Goal: Task Accomplishment & Management: Manage account settings

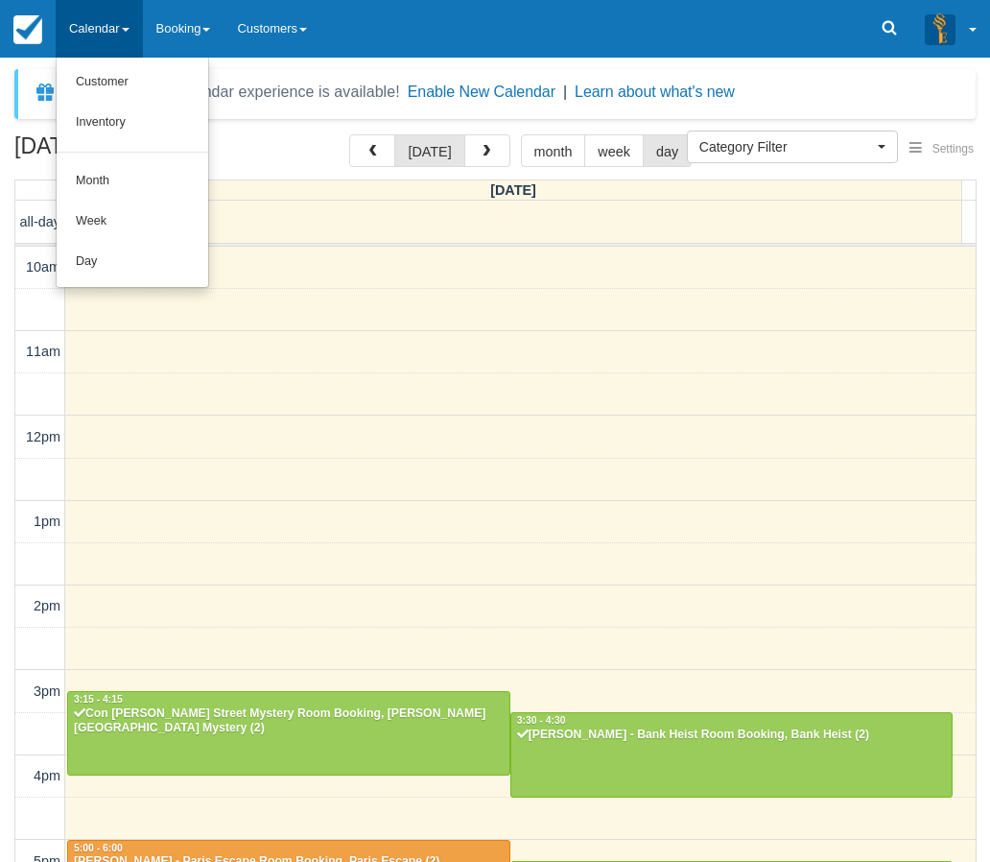
select select
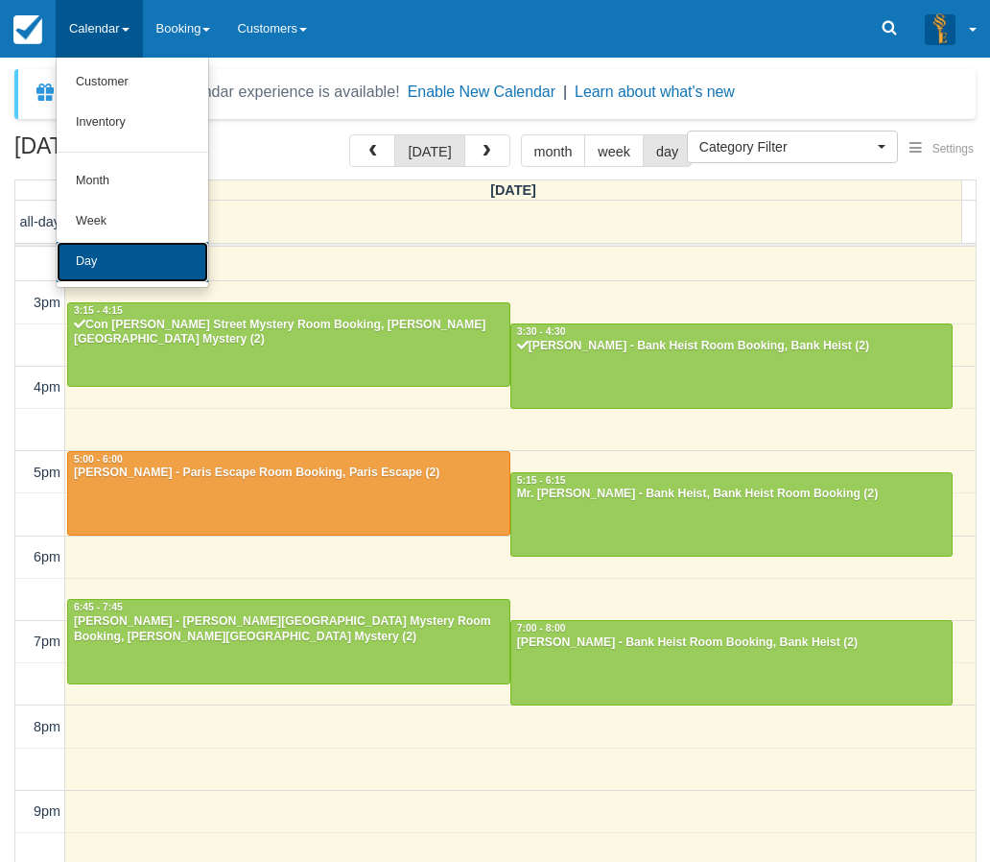
click at [87, 268] on link "Day" at bounding box center [133, 262] width 152 height 40
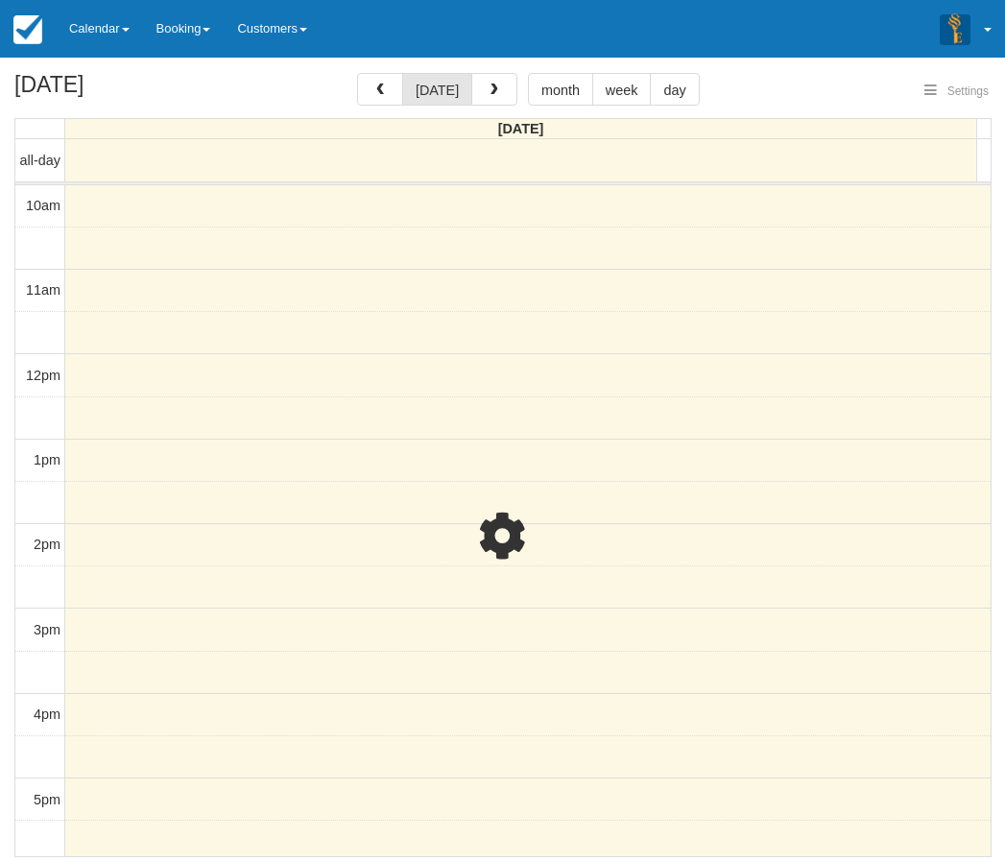
select select
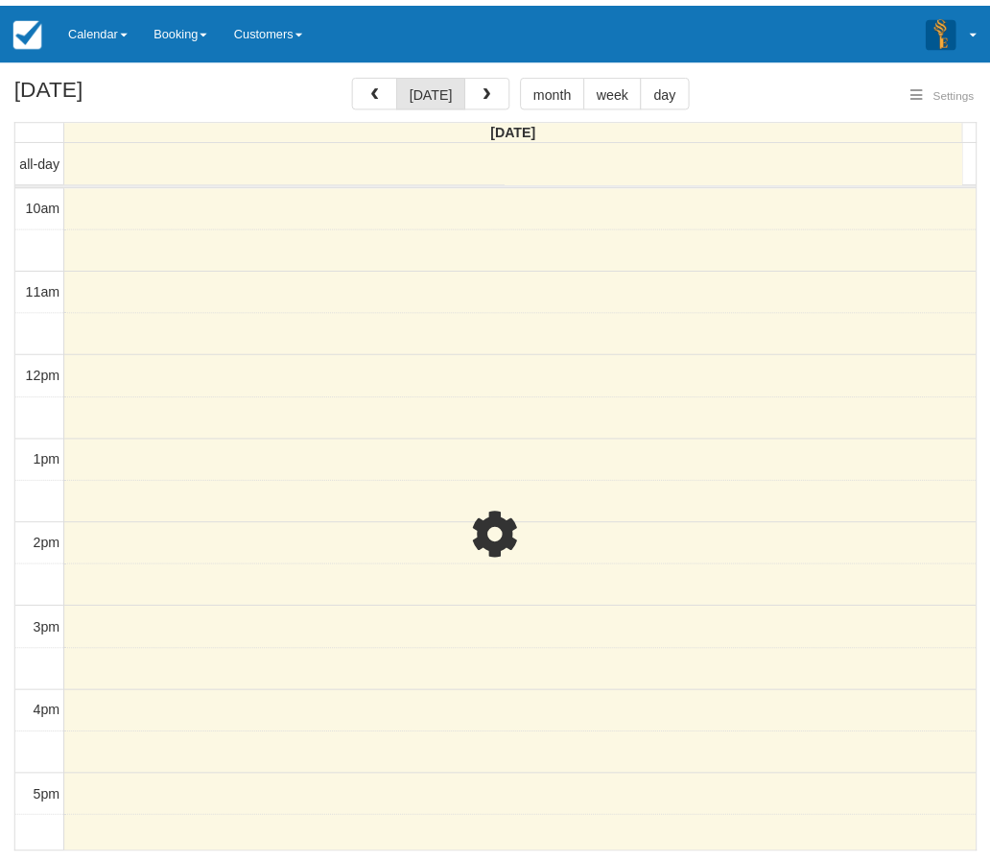
scroll to position [389, 0]
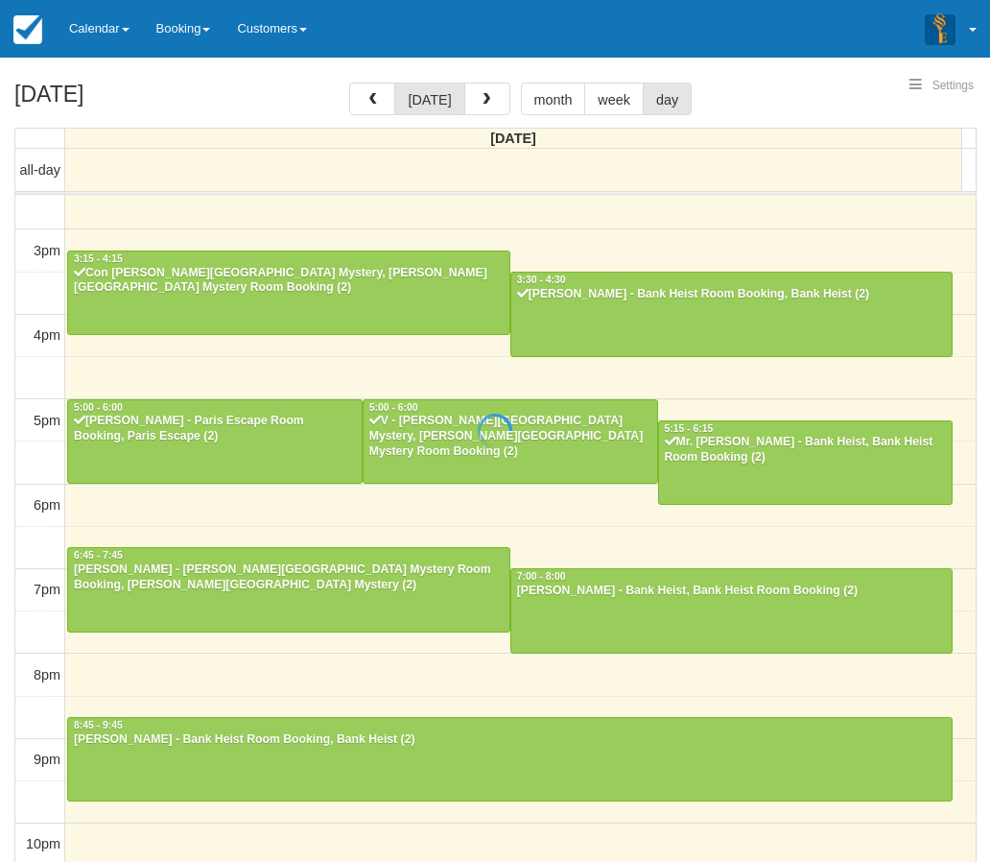
select select
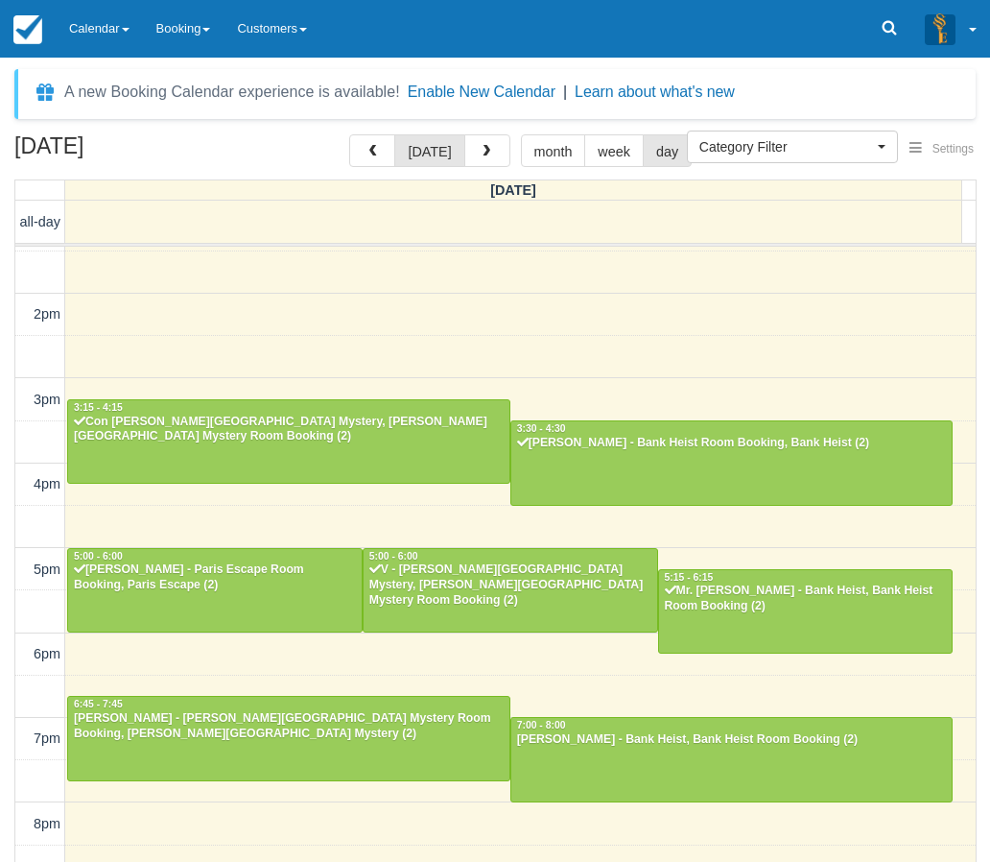
scroll to position [388, 0]
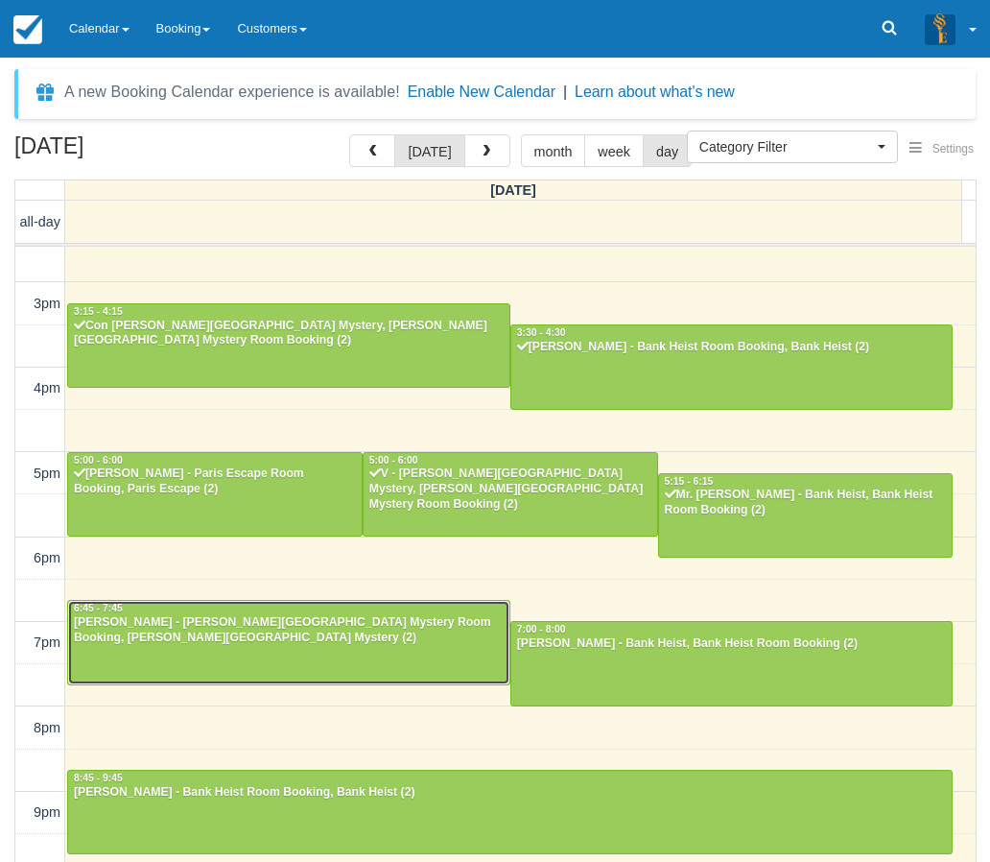
click at [242, 630] on div "David Hodge - Baker Street Mystery Room Booking, Baker Street Mystery (2)" at bounding box center [289, 630] width 432 height 31
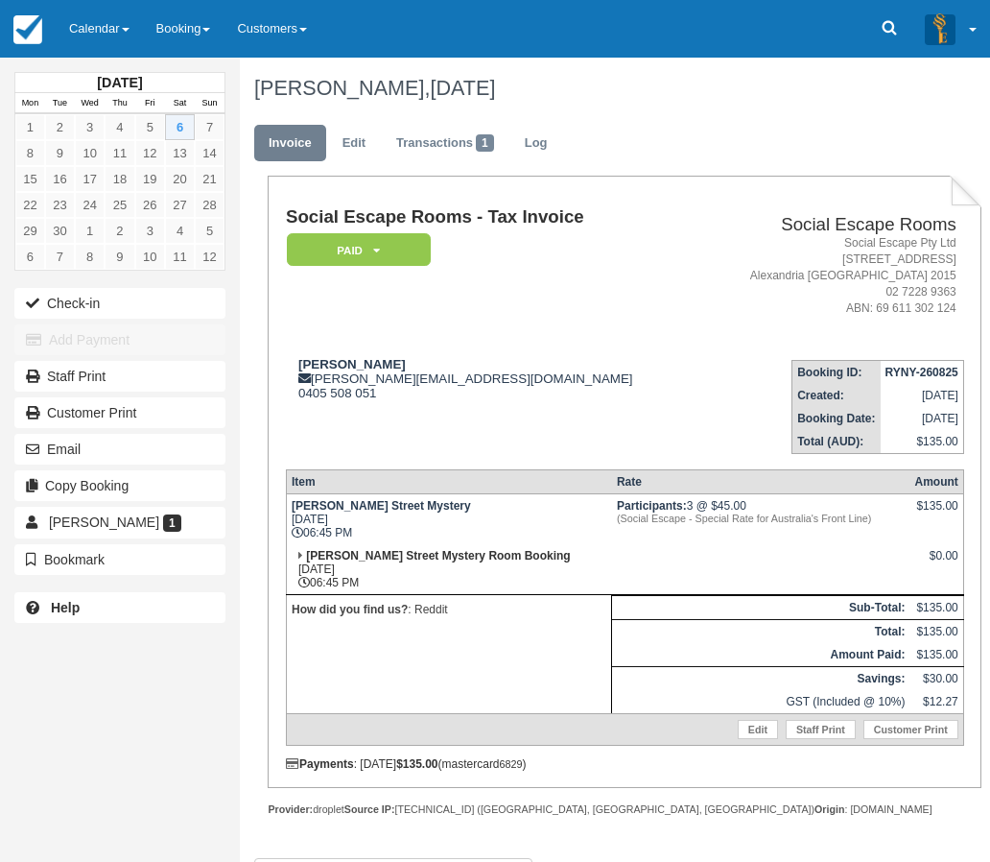
click at [10, 665] on div "September 2025 Mon Tue Wed Thu Fri Sat Sun 1 2 3 4 5 6 7 8 9 10 11 12 13 14 15 …" at bounding box center [120, 431] width 240 height 862
click at [107, 29] on link "Calendar" at bounding box center [99, 29] width 87 height 58
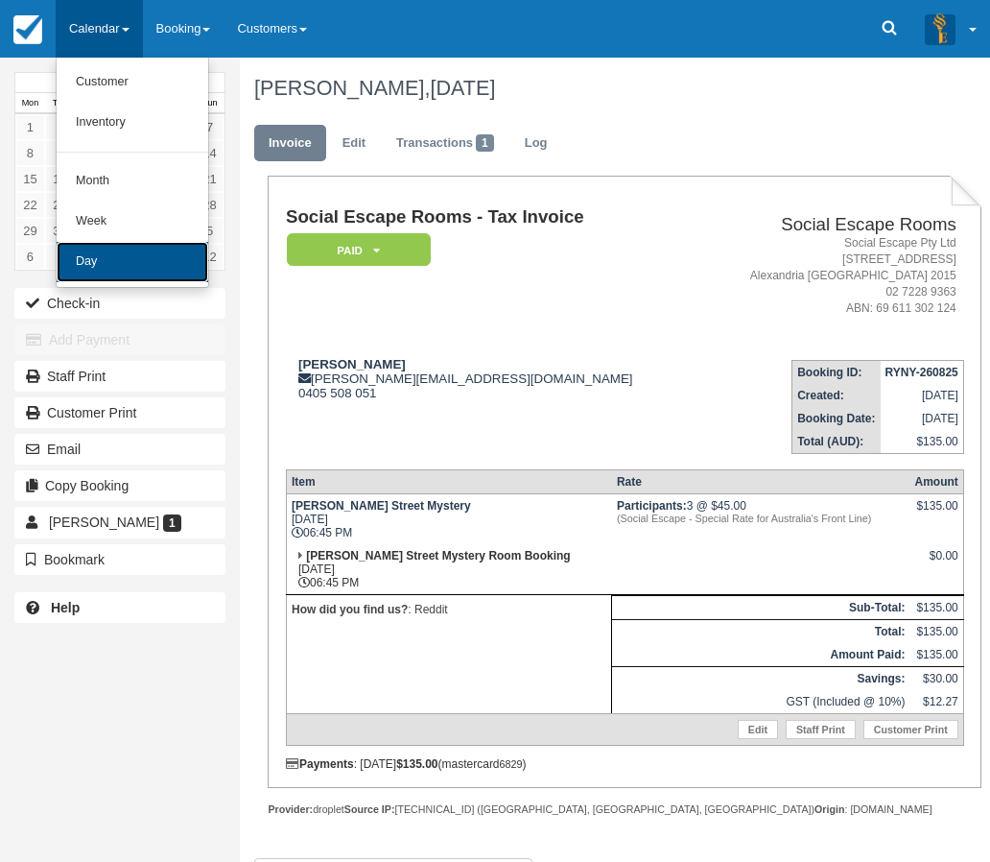
click at [89, 278] on link "Day" at bounding box center [133, 262] width 152 height 40
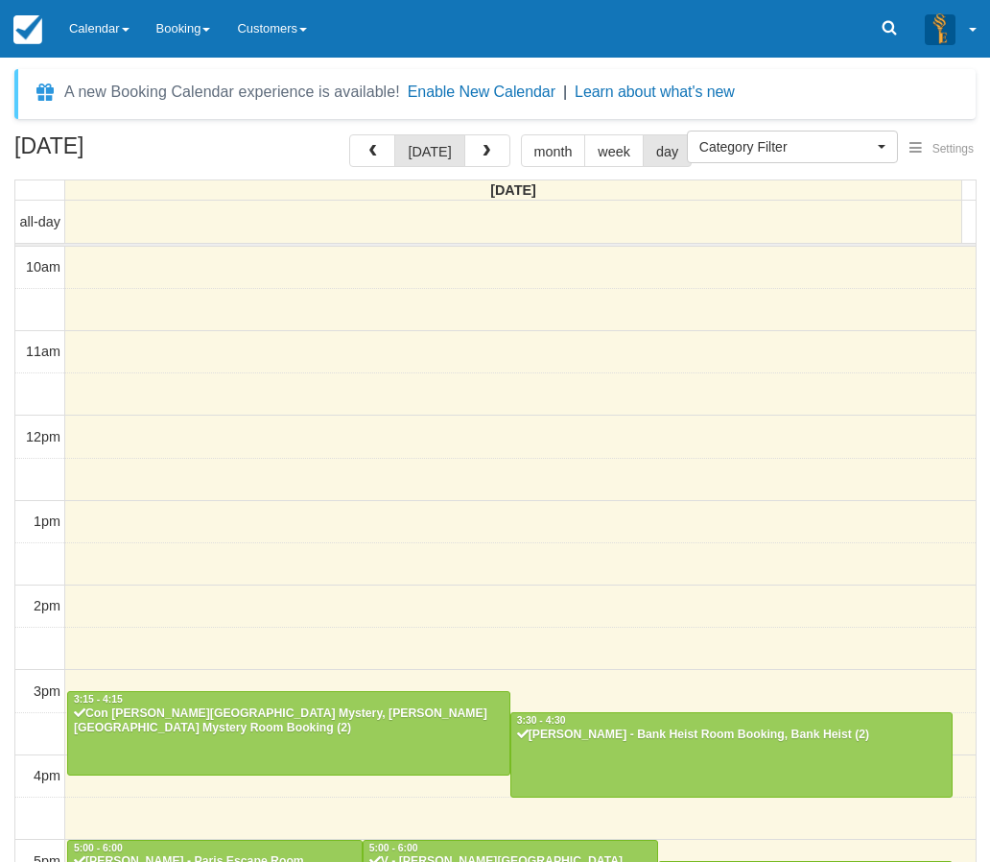
select select
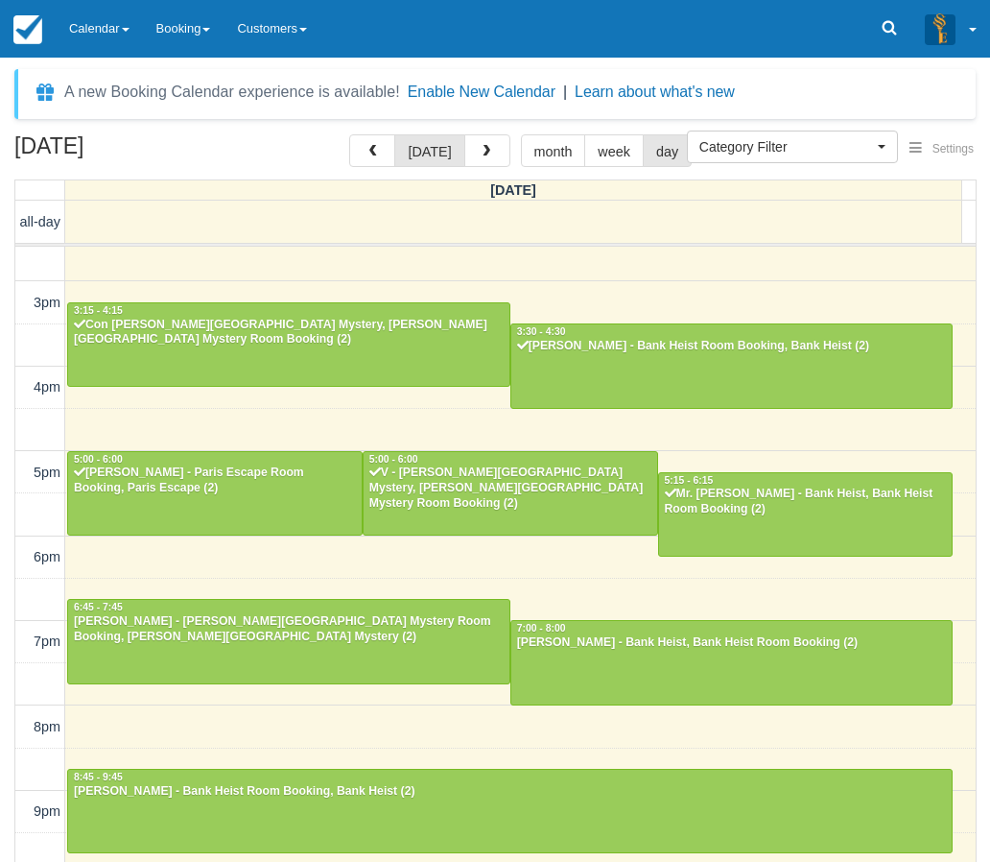
click at [5, 744] on div "[DATE] [DATE] month week day [DATE] all-day 10am 11am 12pm 1pm 2pm 3pm 4pm 5pm …" at bounding box center [495, 526] width 990 height 784
click at [11, 523] on div "September 6, 2025 today month week day Saturday all-day 10am 11am 12pm 1pm 2pm …" at bounding box center [495, 526] width 990 height 784
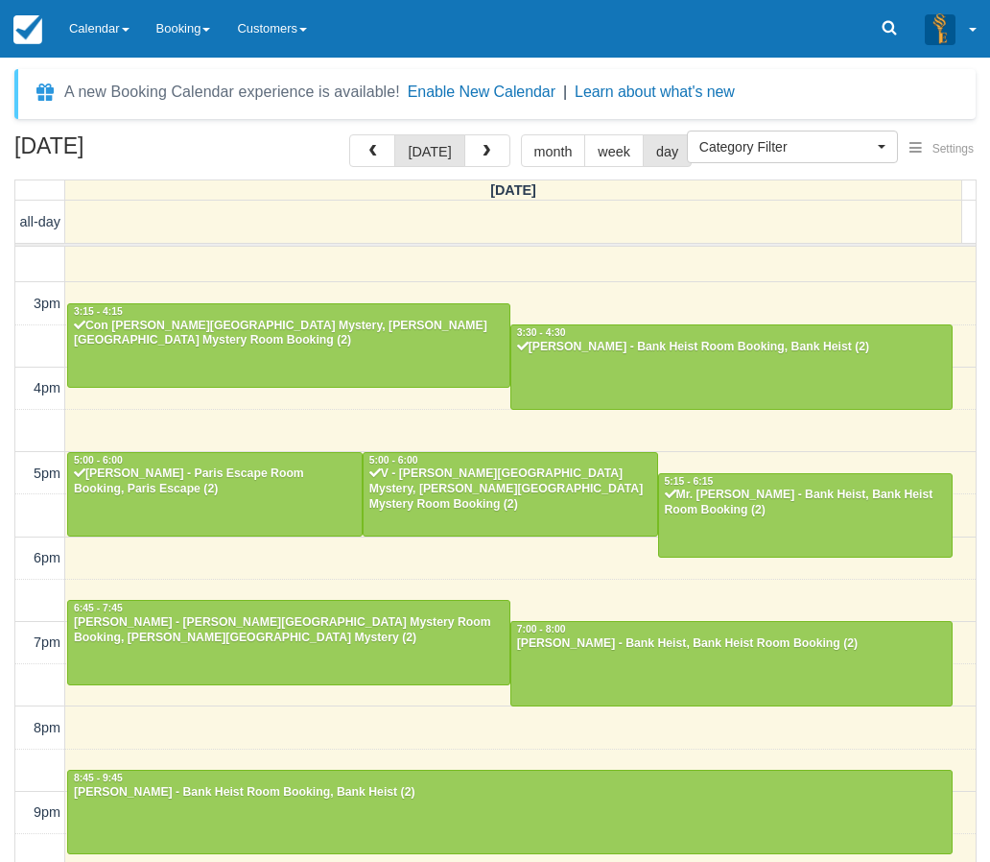
scroll to position [61, 0]
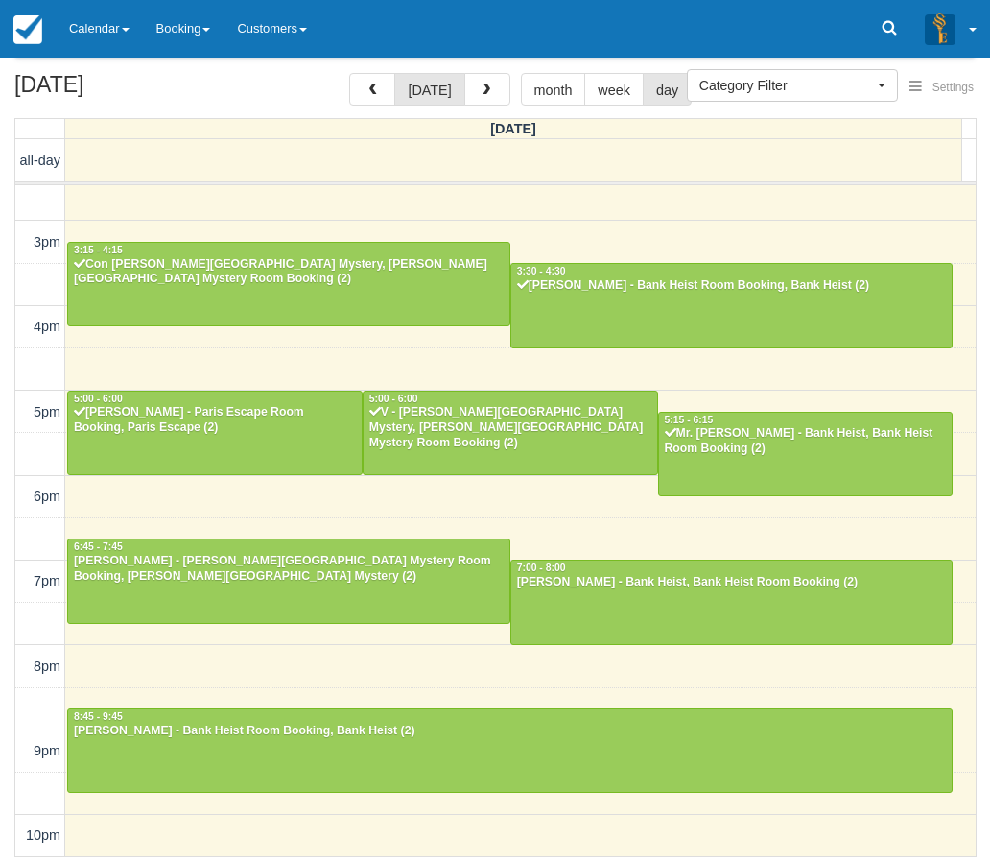
click at [290, 503] on div "10am 11am 12pm 1pm 2pm 3pm 4pm 5pm 6pm 7pm 8pm 9pm 10pm 3:15 - 4:15 Con Elefthe…" at bounding box center [495, 327] width 961 height 1060
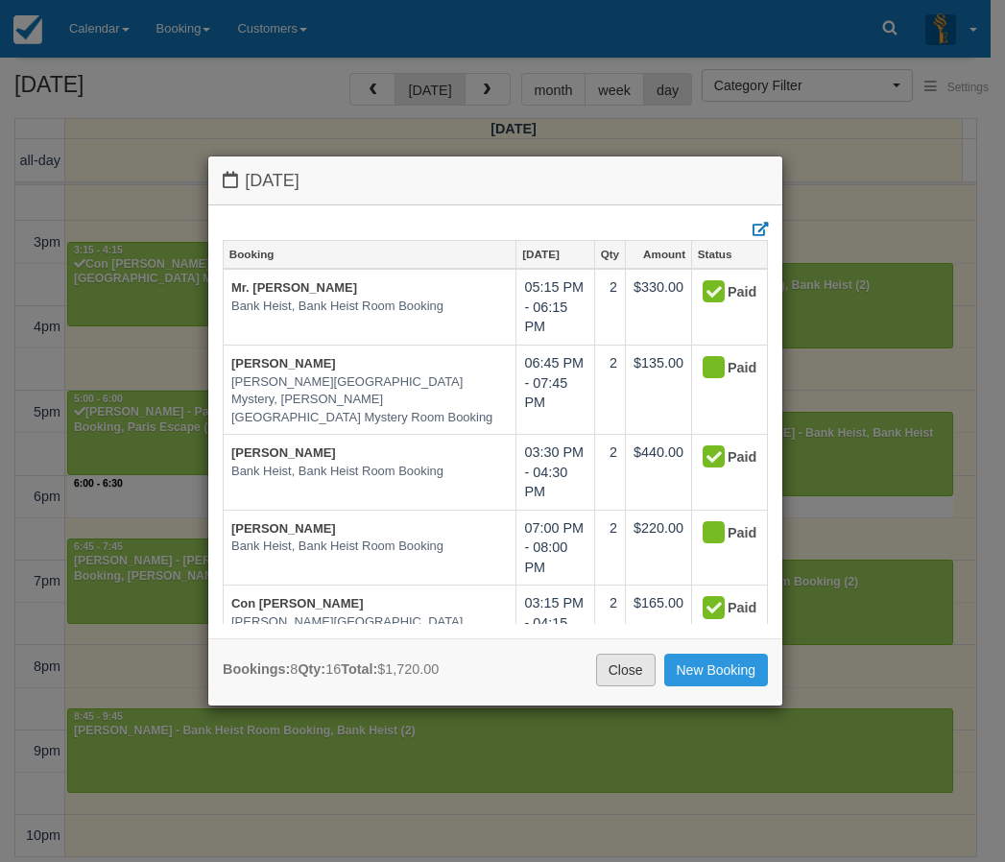
click at [628, 681] on link "Close" at bounding box center [626, 670] width 60 height 33
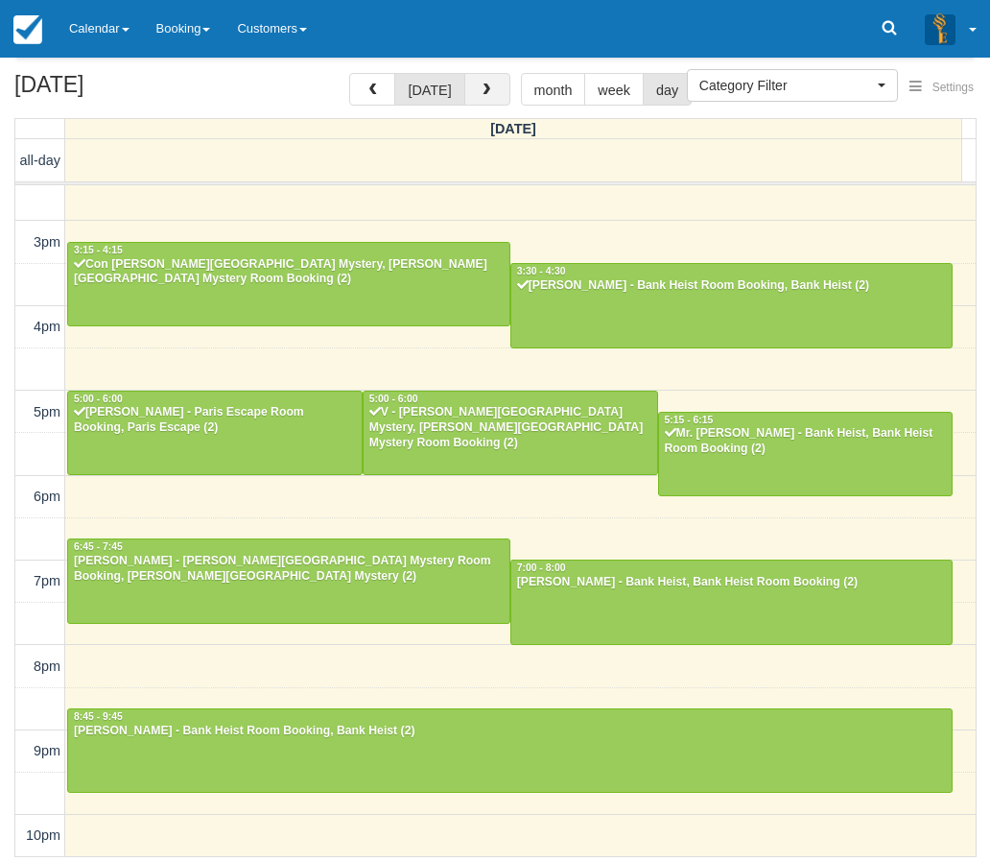
click at [483, 91] on span "button" at bounding box center [486, 89] width 13 height 13
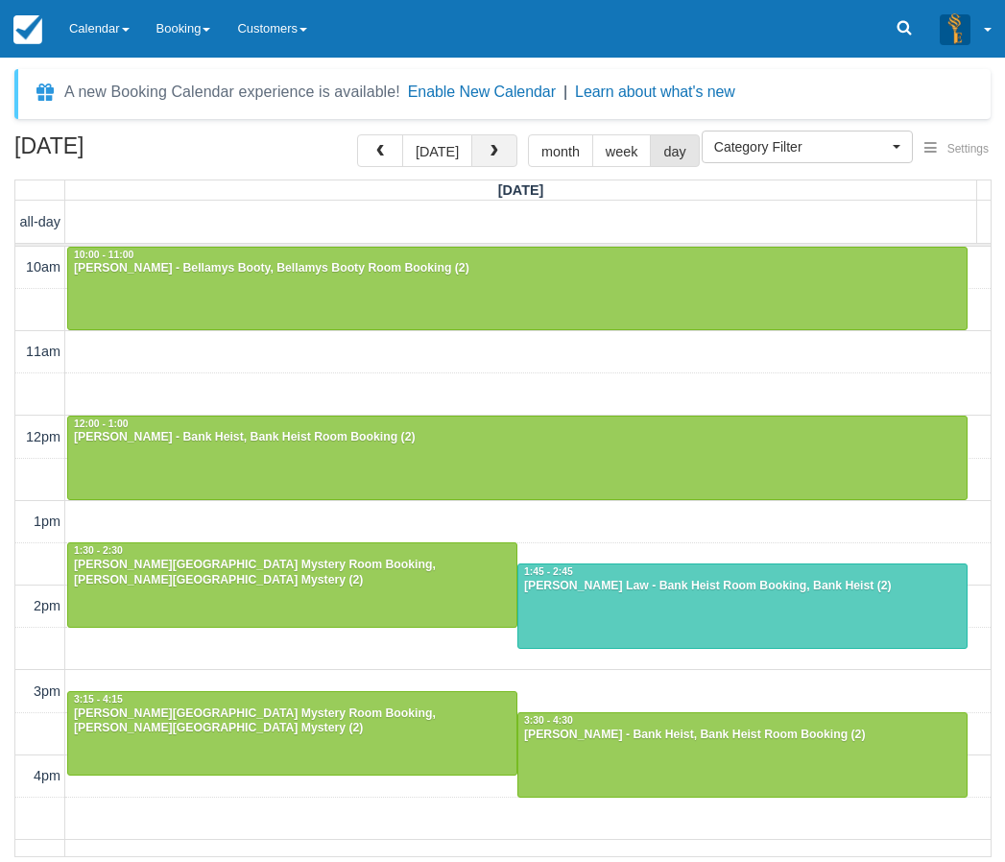
click at [509, 148] on button "button" at bounding box center [494, 150] width 46 height 33
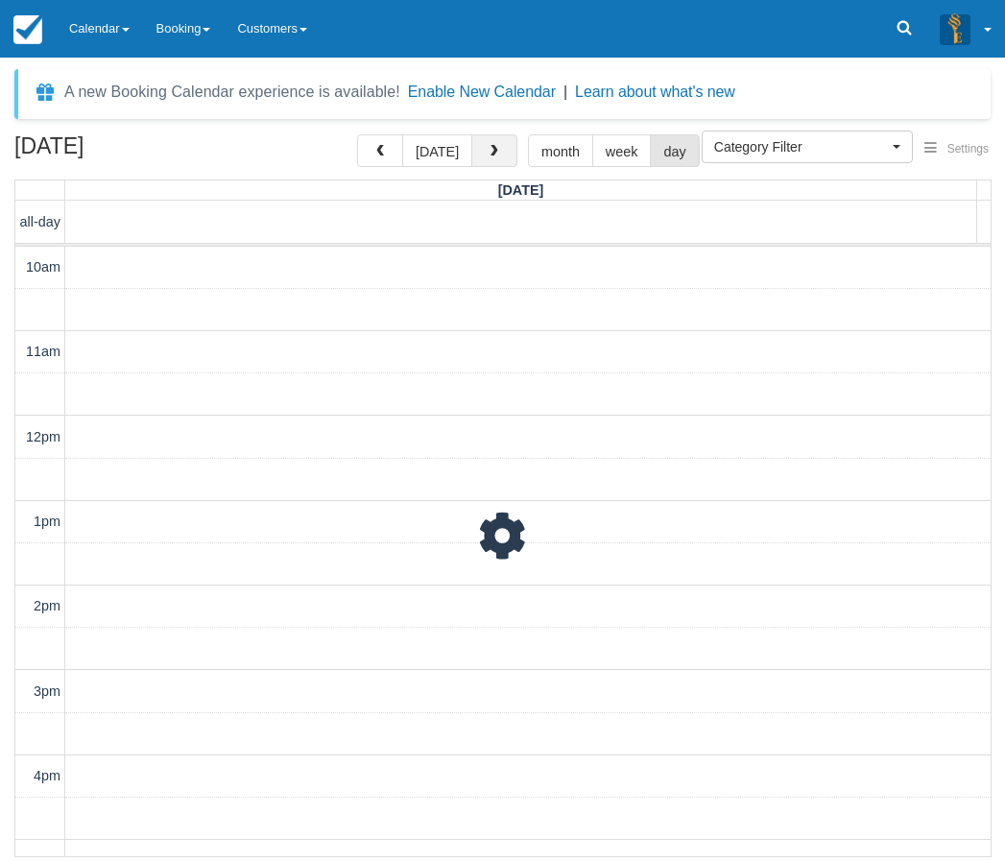
scroll to position [450, 0]
click at [440, 159] on button "today" at bounding box center [437, 150] width 70 height 33
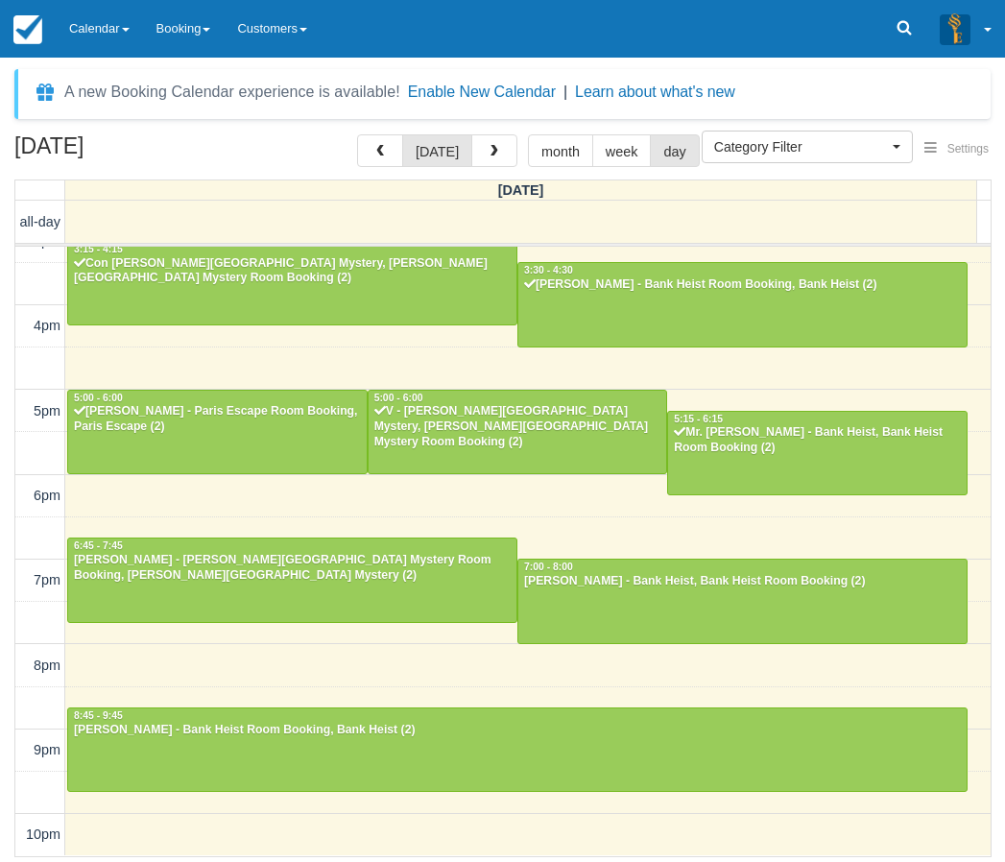
scroll to position [449, 0]
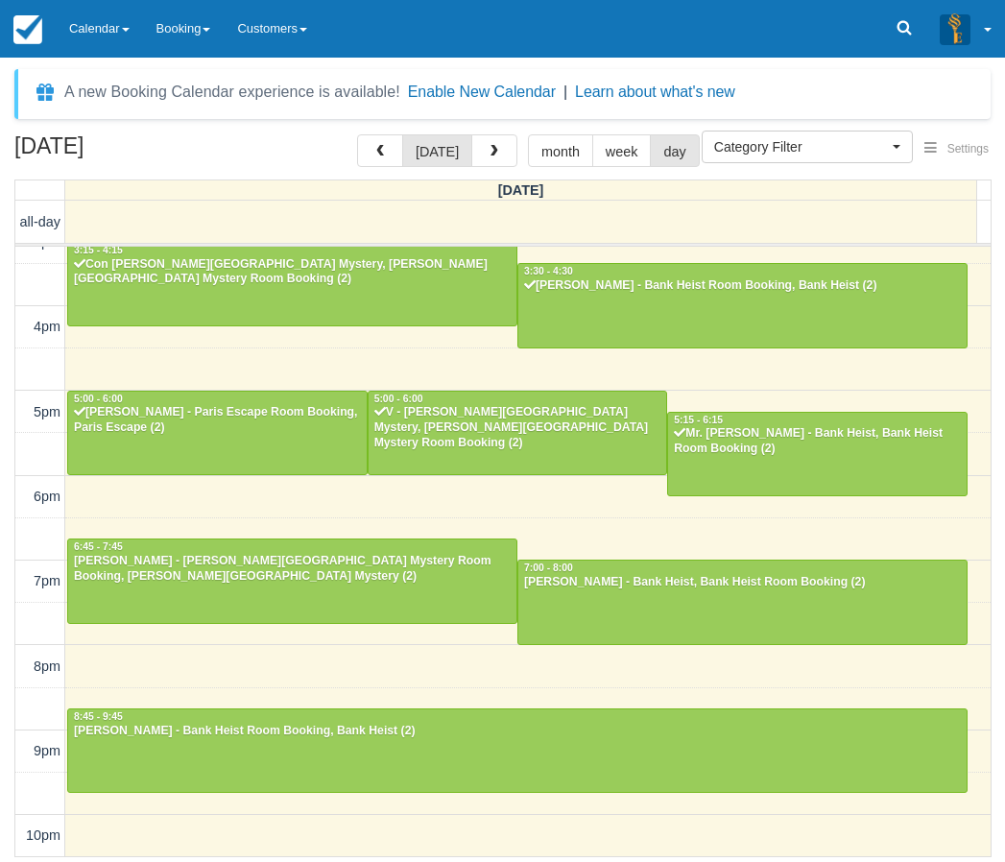
click at [7, 785] on div "September 6, 2025 today month week day Saturday all-day 10am 11am 12pm 1pm 2pm …" at bounding box center [502, 495] width 1005 height 723
click at [108, 36] on link "Calendar" at bounding box center [99, 29] width 87 height 58
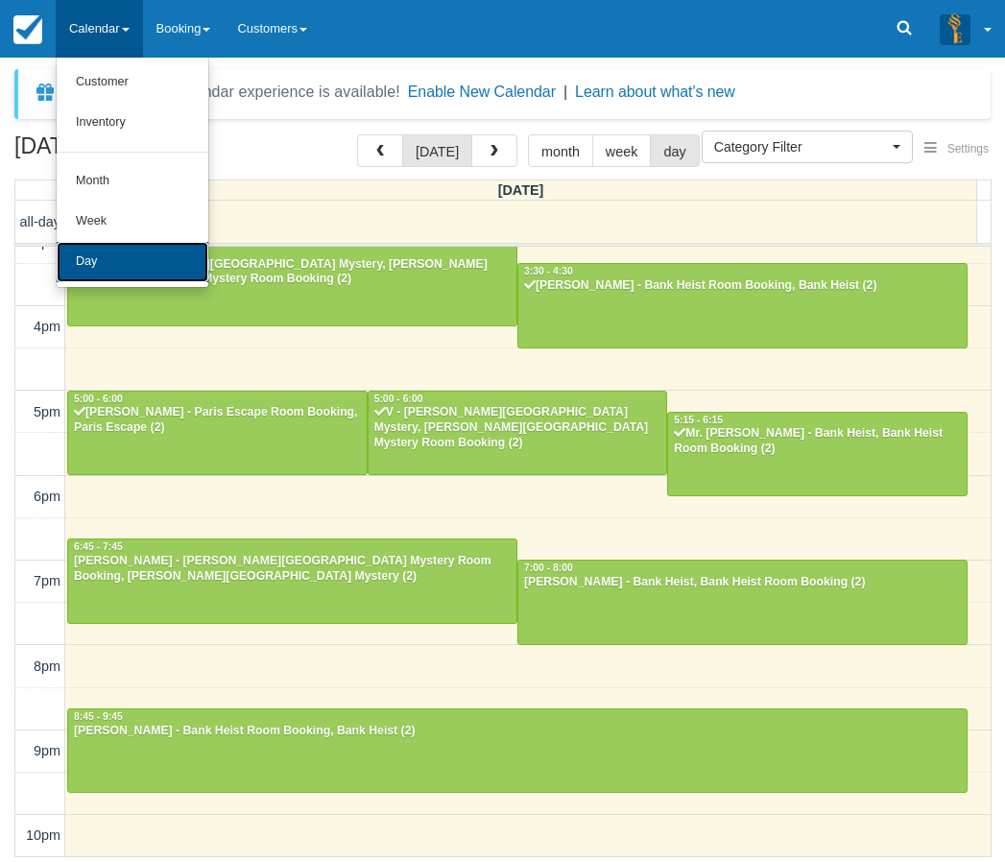
click at [99, 264] on link "Day" at bounding box center [133, 262] width 152 height 40
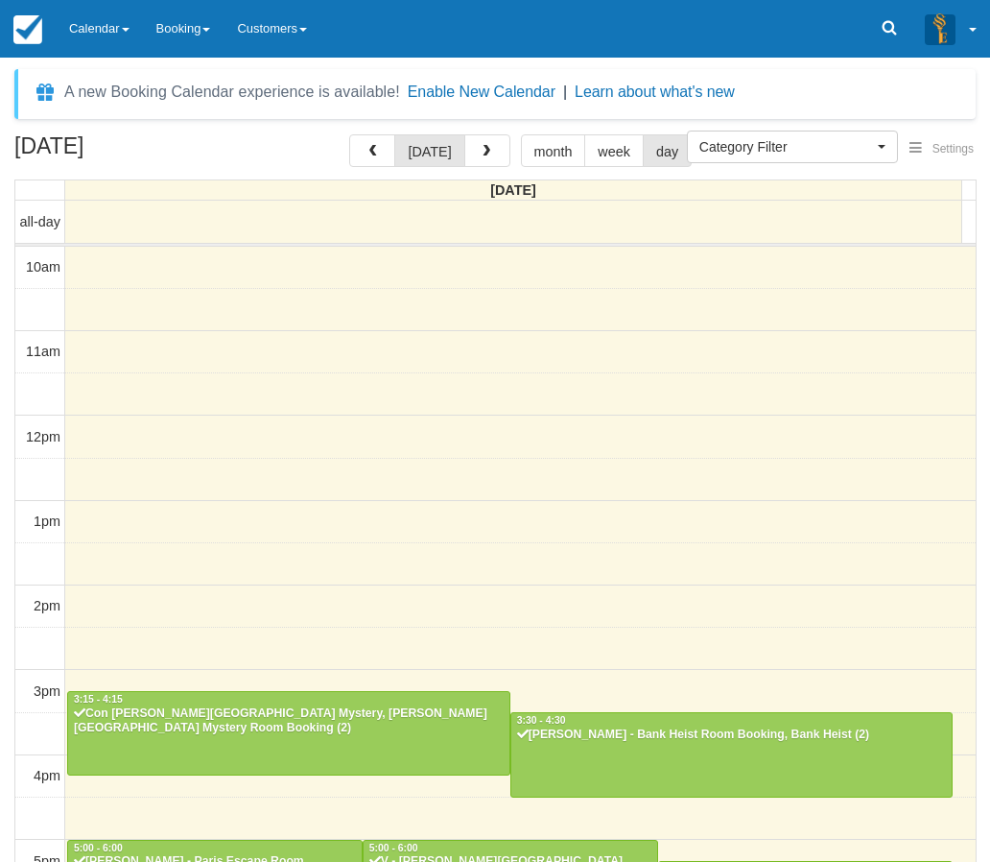
select select
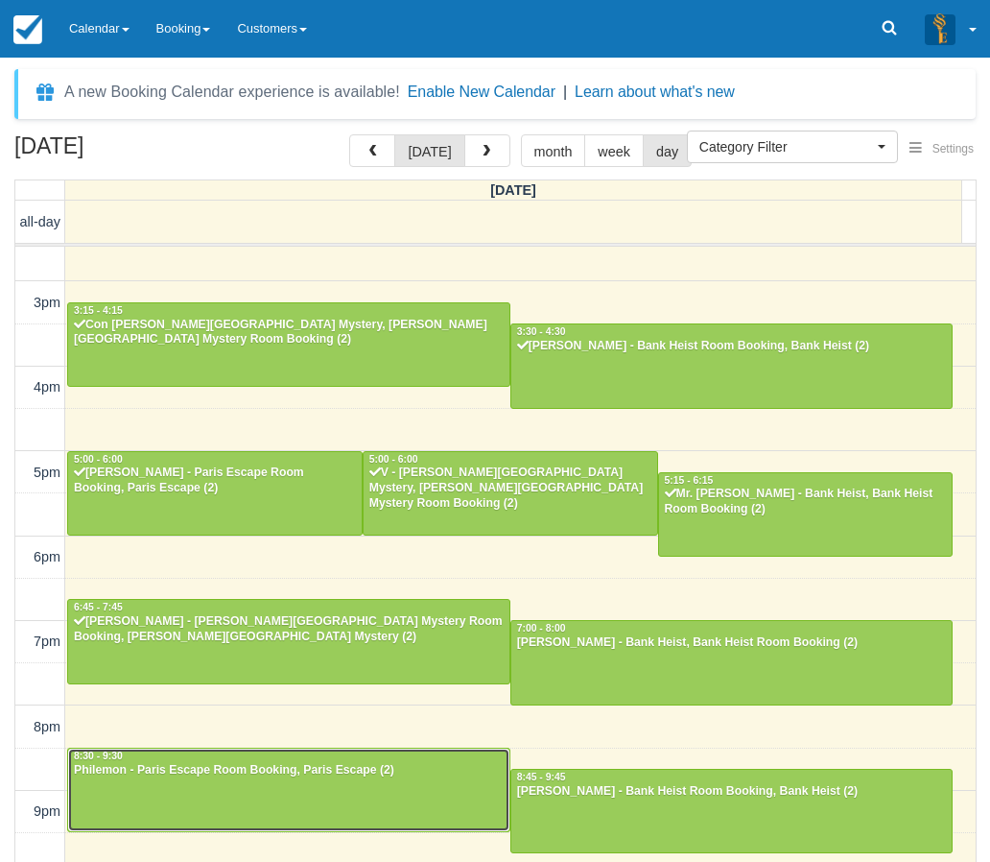
click at [217, 794] on div at bounding box center [288, 790] width 441 height 83
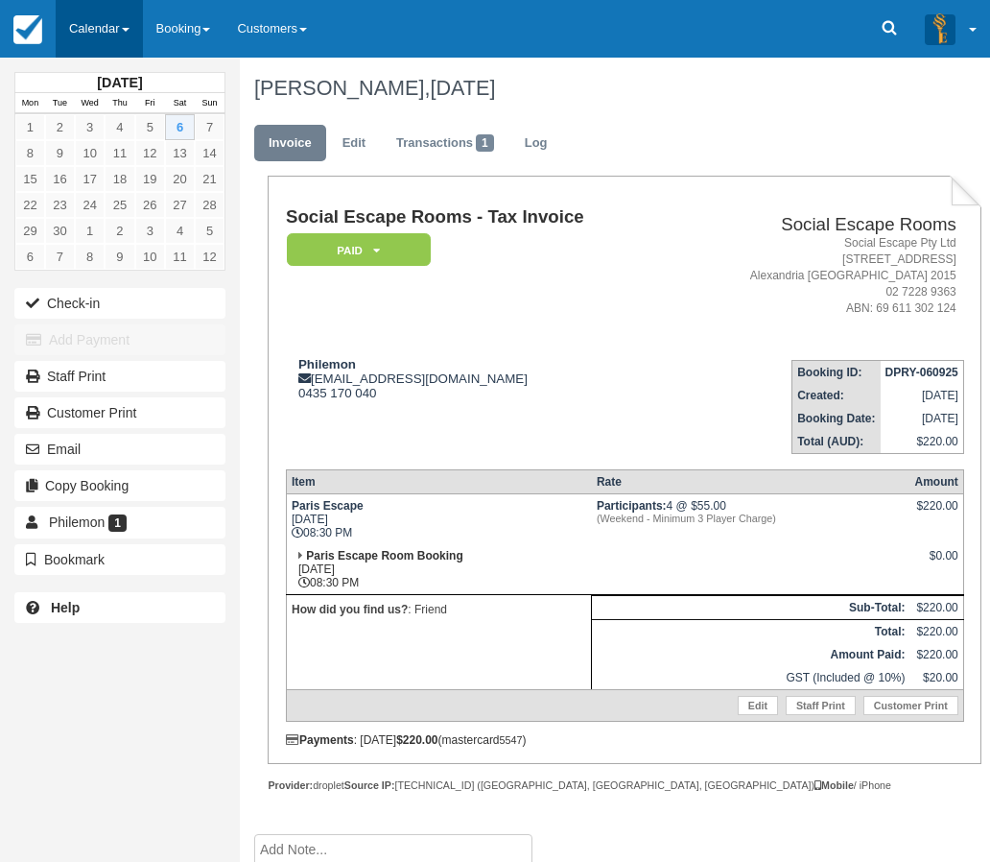
click at [85, 19] on link "Calendar" at bounding box center [99, 29] width 87 height 58
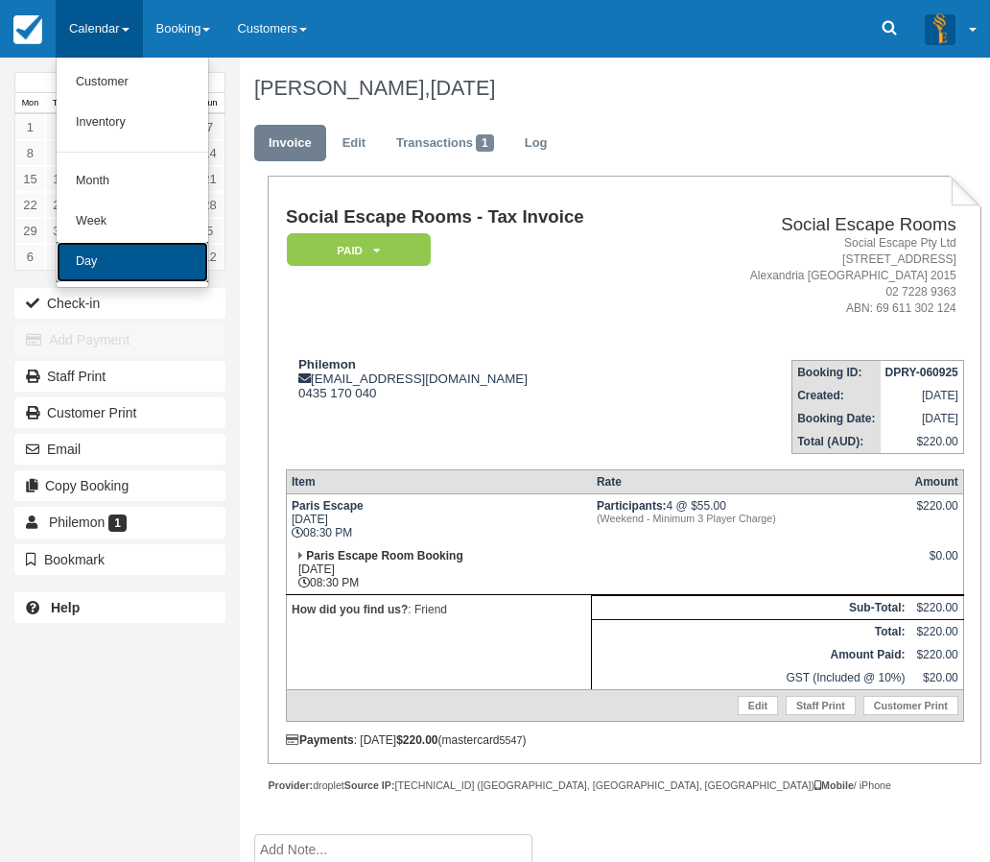
click at [107, 259] on link "Day" at bounding box center [133, 262] width 152 height 40
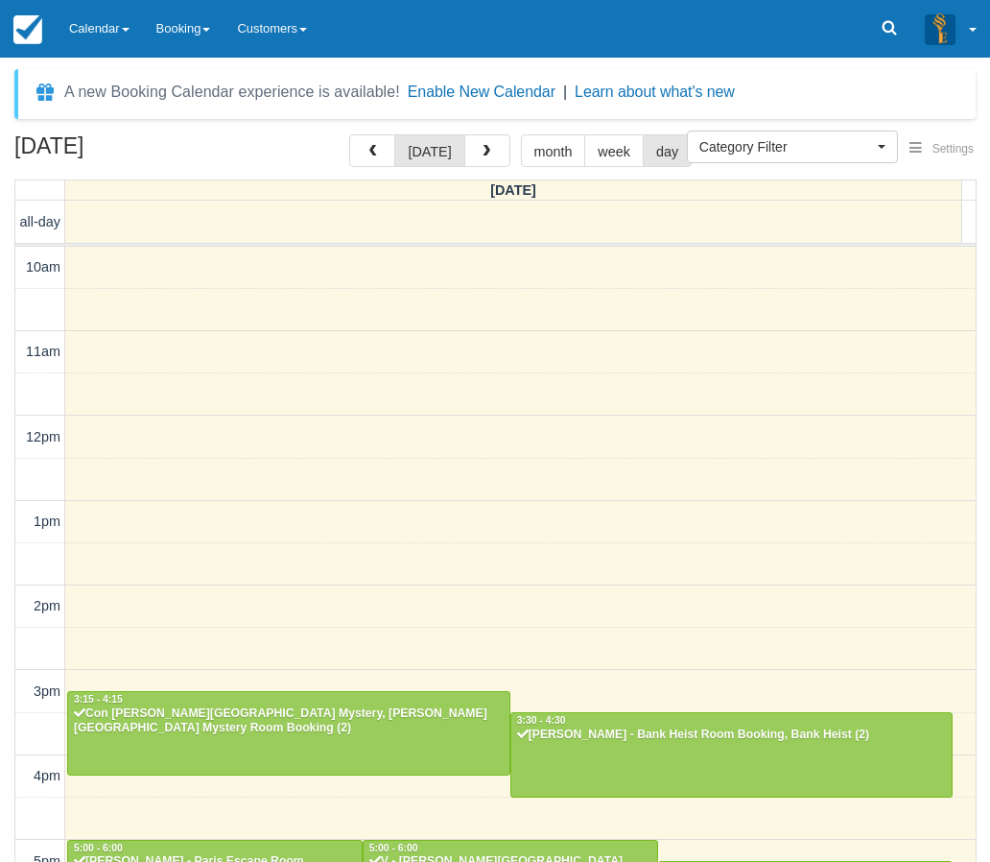
select select
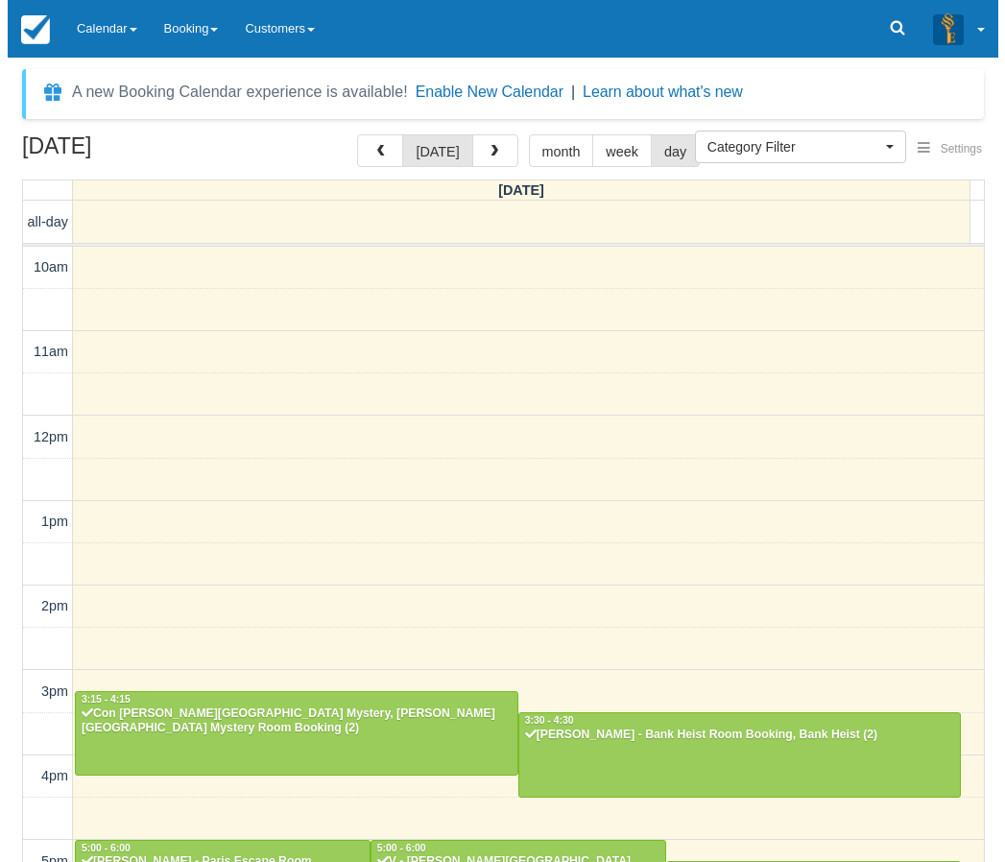
scroll to position [389, 0]
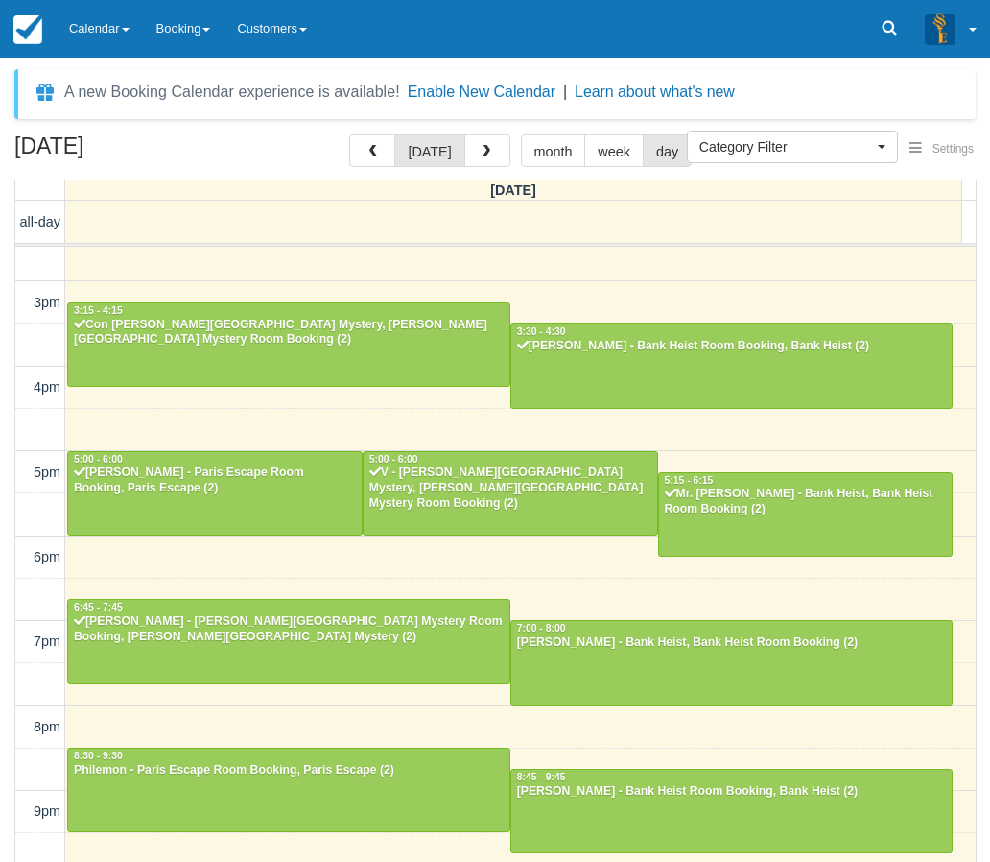
click at [8, 236] on div "September 6, 2025 today month week day Saturday all-day 10am 11am 12pm 1pm 2pm …" at bounding box center [495, 526] width 990 height 784
click at [353, 274] on div "10am 11am 12pm 1pm 2pm 3pm 4pm 5pm 6pm 7pm 8pm 9pm 10pm 3:15 - 4:15 Con Elefthe…" at bounding box center [495, 388] width 961 height 1060
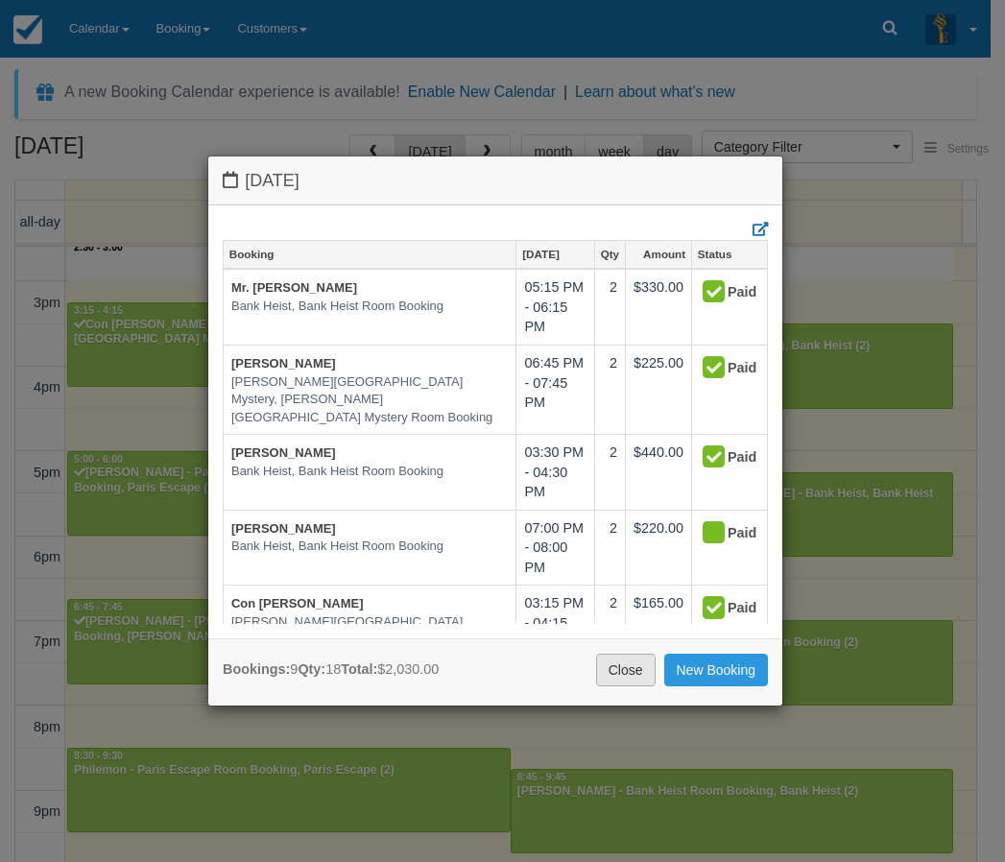
click at [622, 661] on link "Close" at bounding box center [626, 670] width 60 height 33
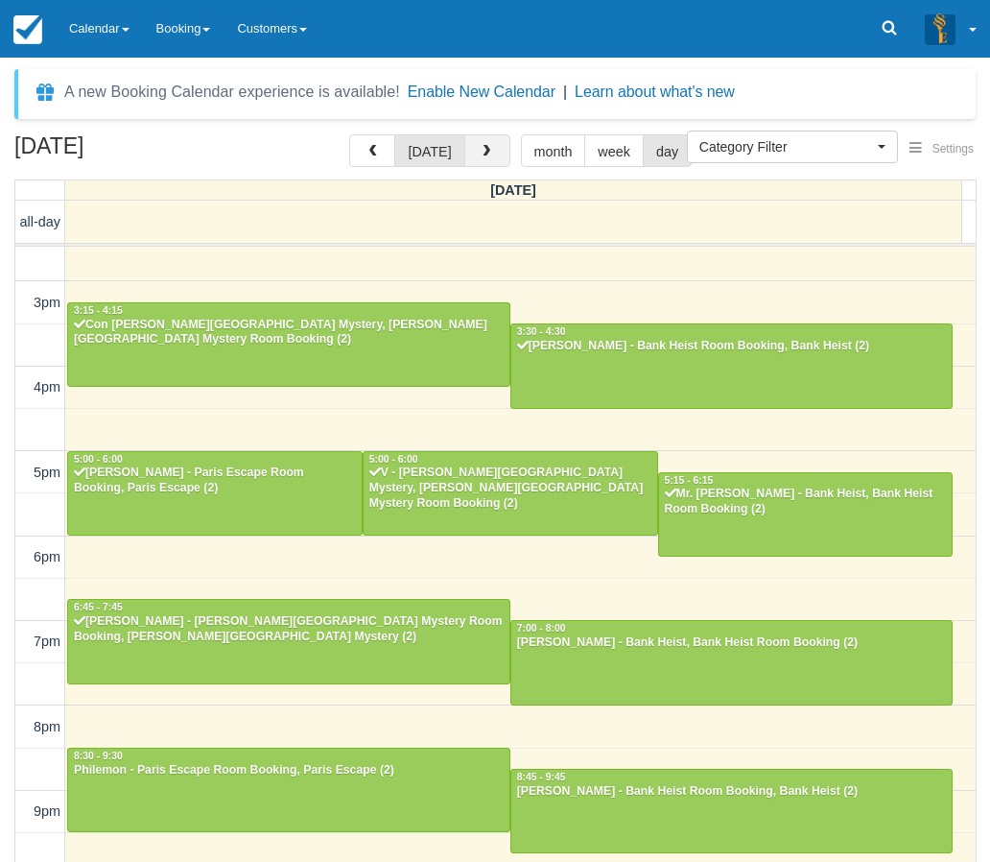
click at [493, 157] on button "button" at bounding box center [488, 150] width 46 height 33
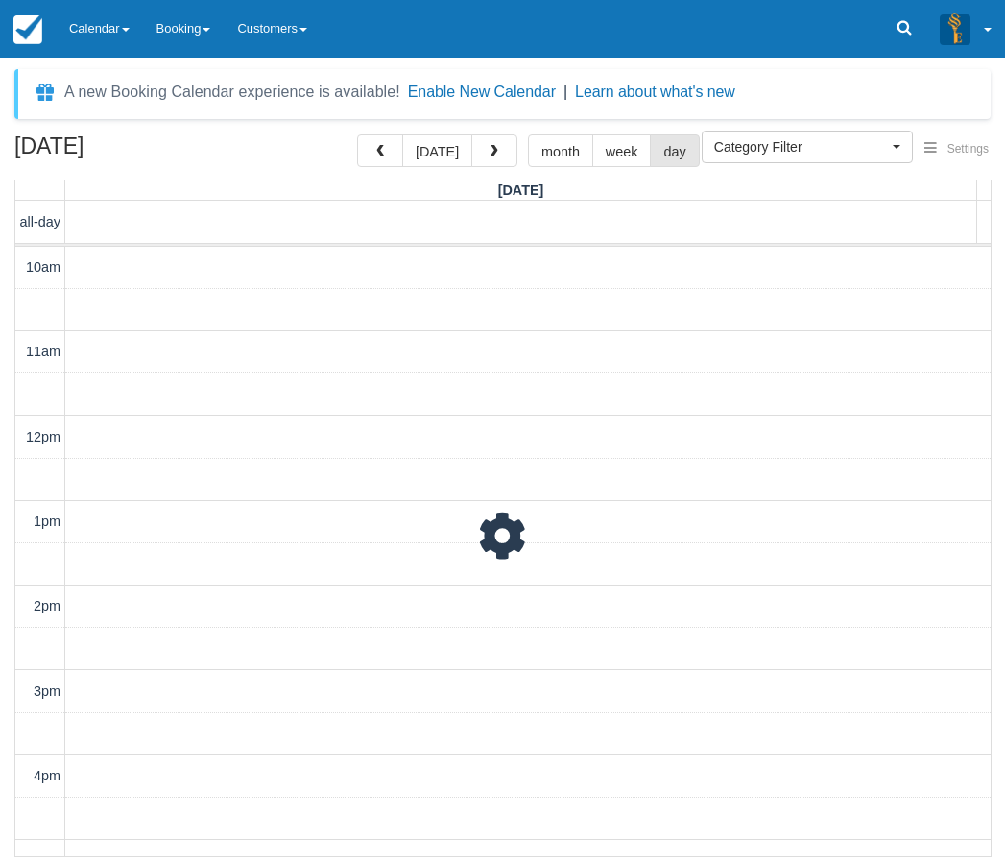
scroll to position [450, 0]
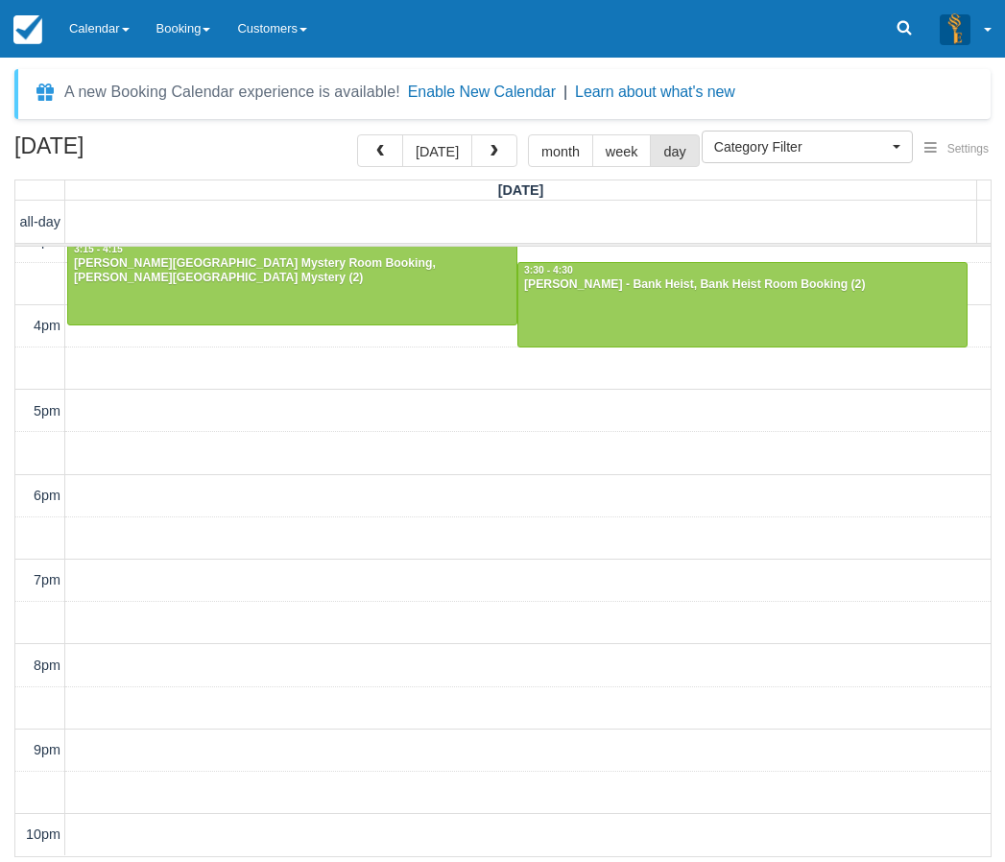
click at [415, 522] on div "10am 11am 12pm 1pm 2pm 3pm 4pm 5pm 6pm 7pm 8pm 9pm 10pm 10:00 - 11:00 Susannah …" at bounding box center [502, 327] width 975 height 1060
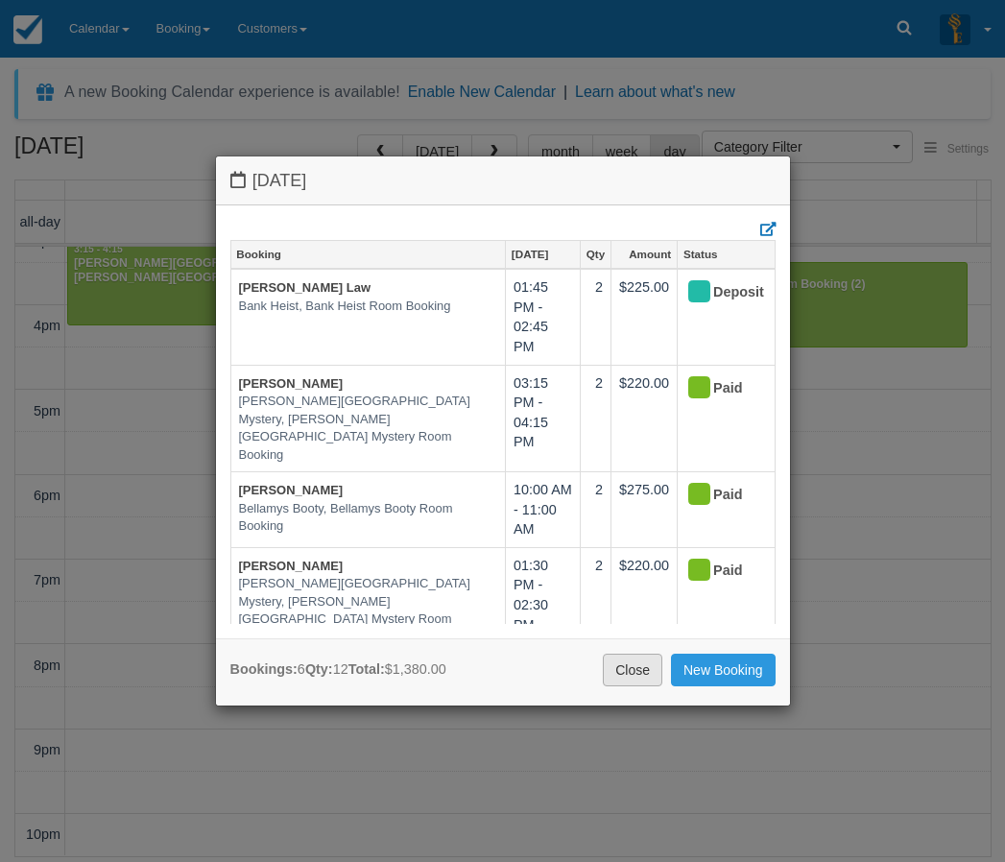
click at [644, 683] on link "Close" at bounding box center [633, 670] width 60 height 33
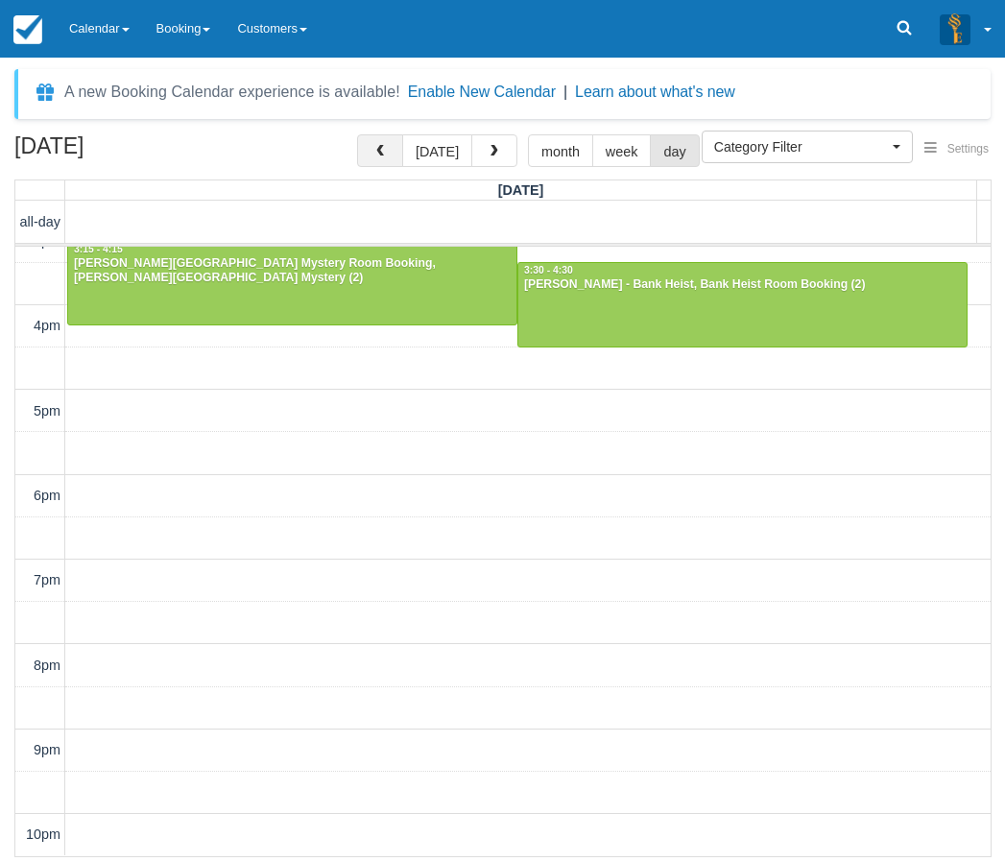
click at [393, 148] on button "button" at bounding box center [380, 150] width 46 height 33
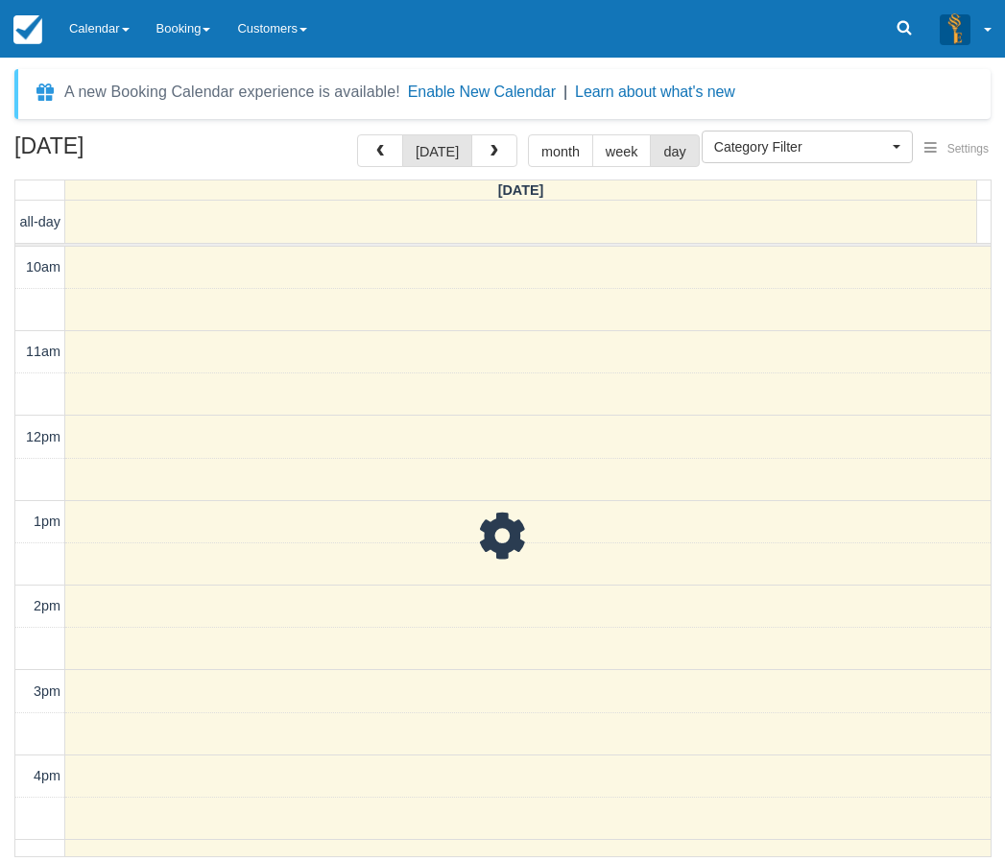
scroll to position [450, 0]
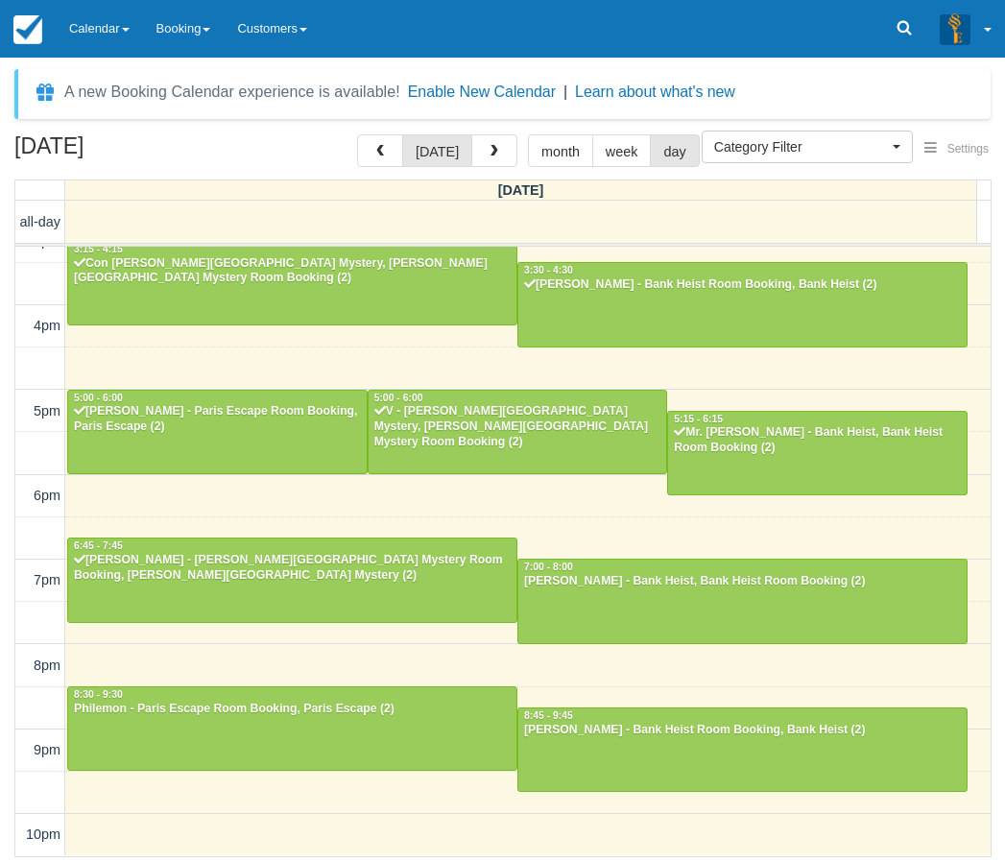
click at [491, 501] on div "10am 11am 12pm 1pm 2pm 3pm 4pm 5pm 6pm 7pm 8pm 9pm 10pm 3:15 - 4:15 Con Elefthe…" at bounding box center [502, 327] width 975 height 1060
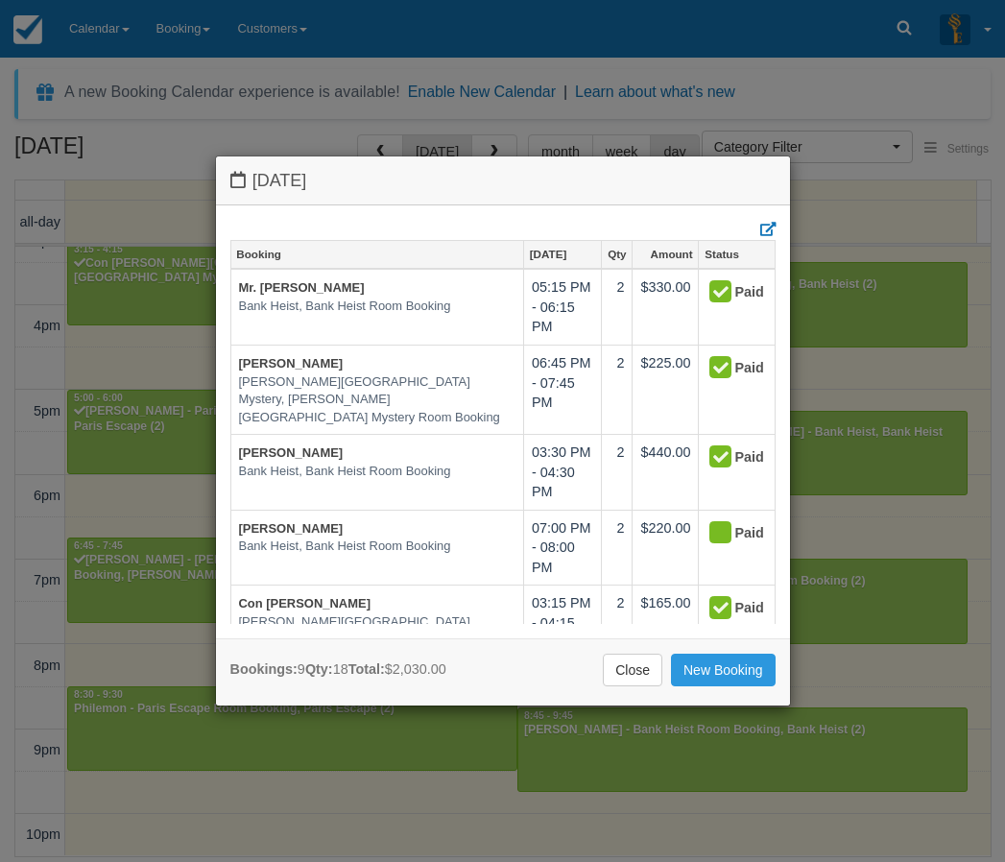
drag, startPoint x: 643, startPoint y: 677, endPoint x: 628, endPoint y: 678, distance: 15.4
click at [643, 677] on link "Close" at bounding box center [633, 670] width 60 height 33
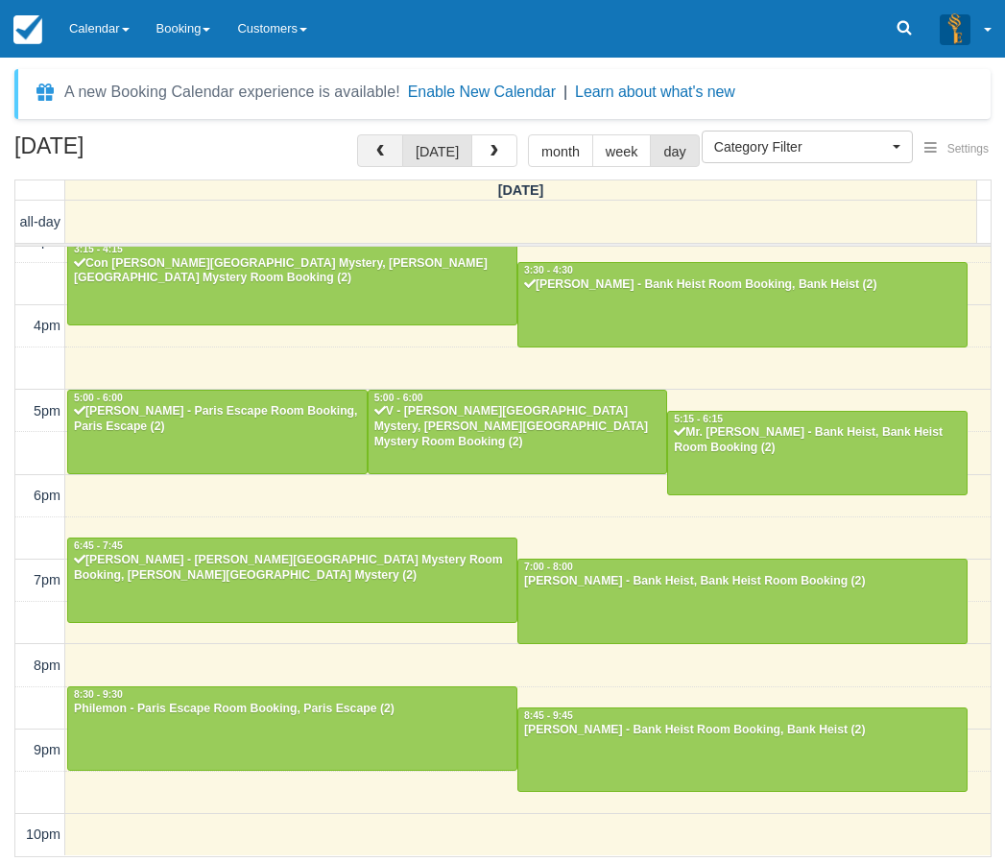
click at [369, 145] on button "button" at bounding box center [380, 150] width 46 height 33
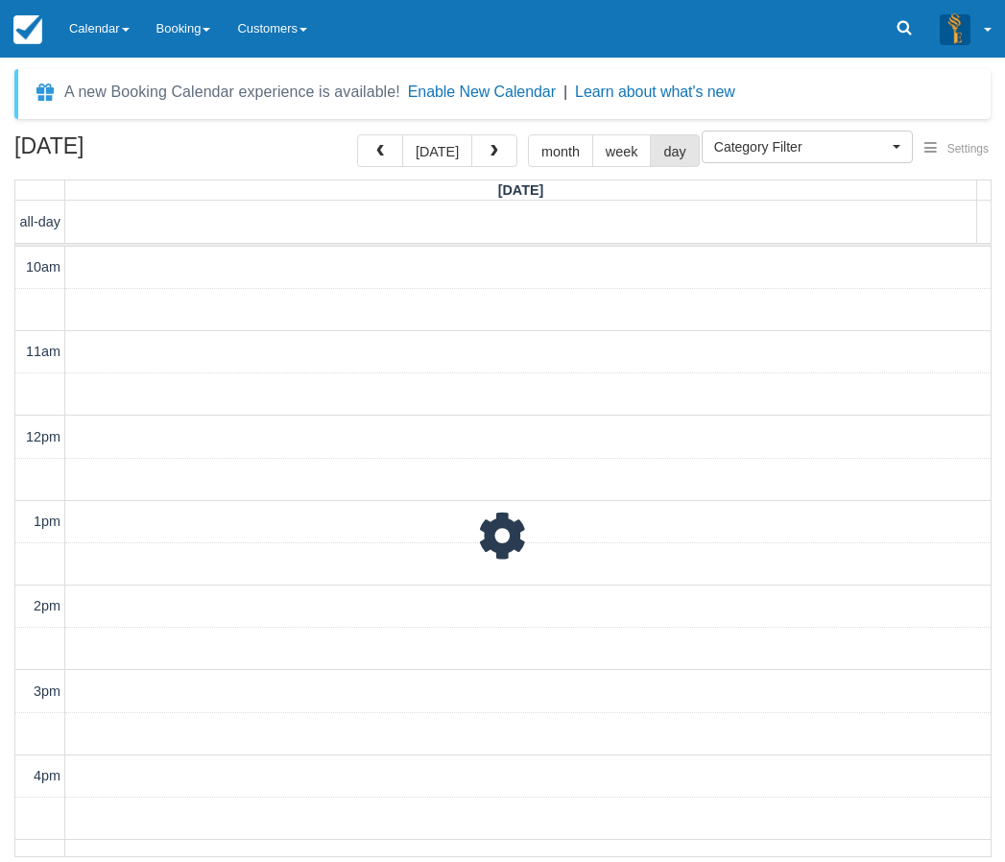
scroll to position [450, 0]
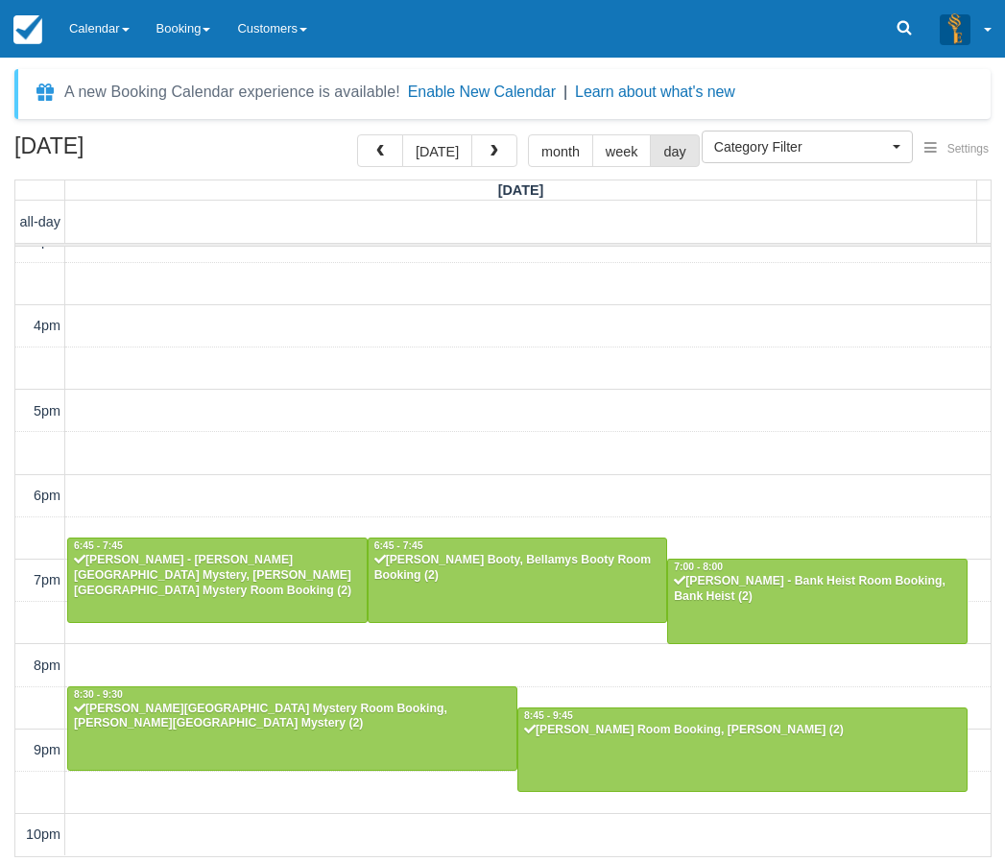
click at [577, 455] on div "10am 11am 12pm 1pm 2pm 3pm 4pm 5pm 6pm 7pm 8pm 9pm 10pm 6:45 - 7:45 Jack Collin…" at bounding box center [502, 327] width 975 height 1060
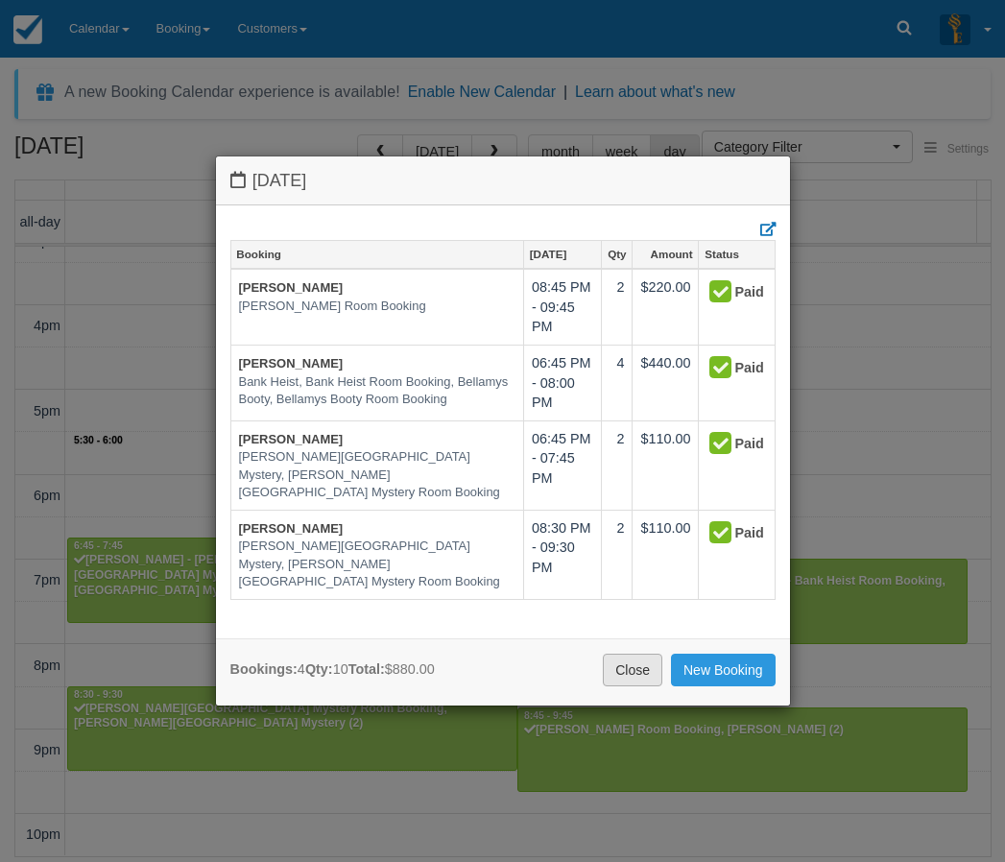
click at [633, 670] on link "Close" at bounding box center [633, 670] width 60 height 33
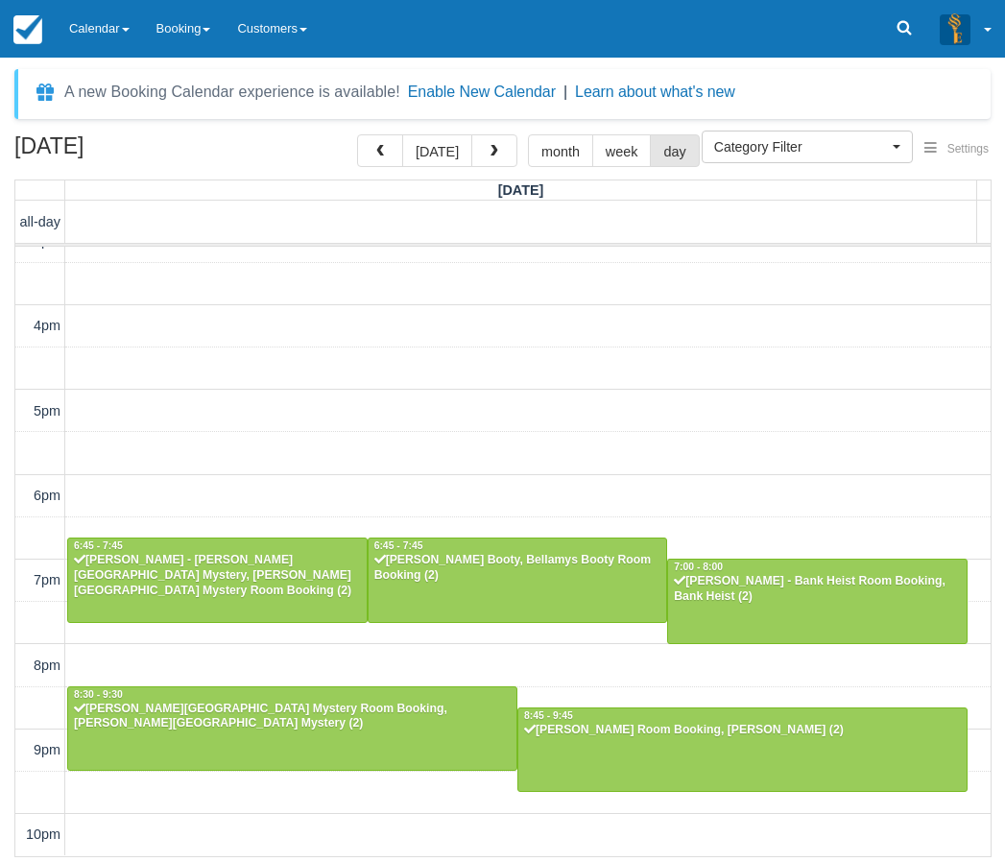
click at [13, 256] on div "September 5, 2025 today month week day Friday all-day 10am 11am 12pm 1pm 2pm 3p…" at bounding box center [502, 495] width 1005 height 723
click at [99, 37] on link "Calendar" at bounding box center [99, 29] width 87 height 58
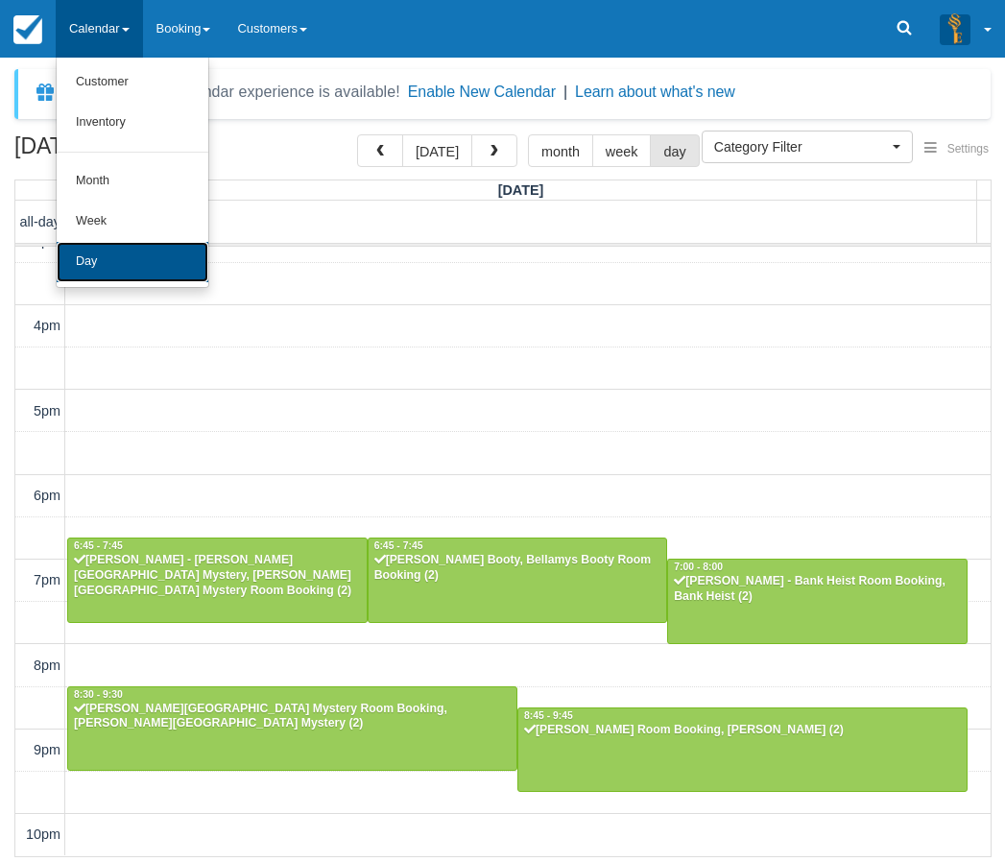
click at [93, 257] on link "Day" at bounding box center [133, 262] width 152 height 40
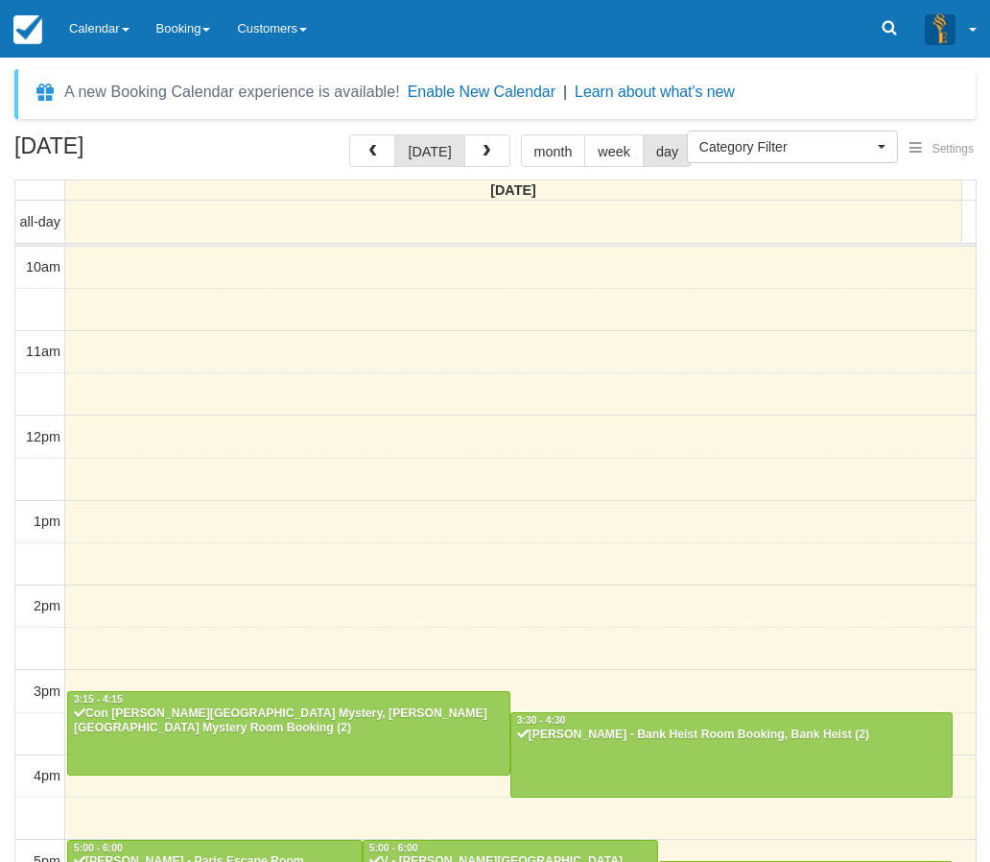
select select
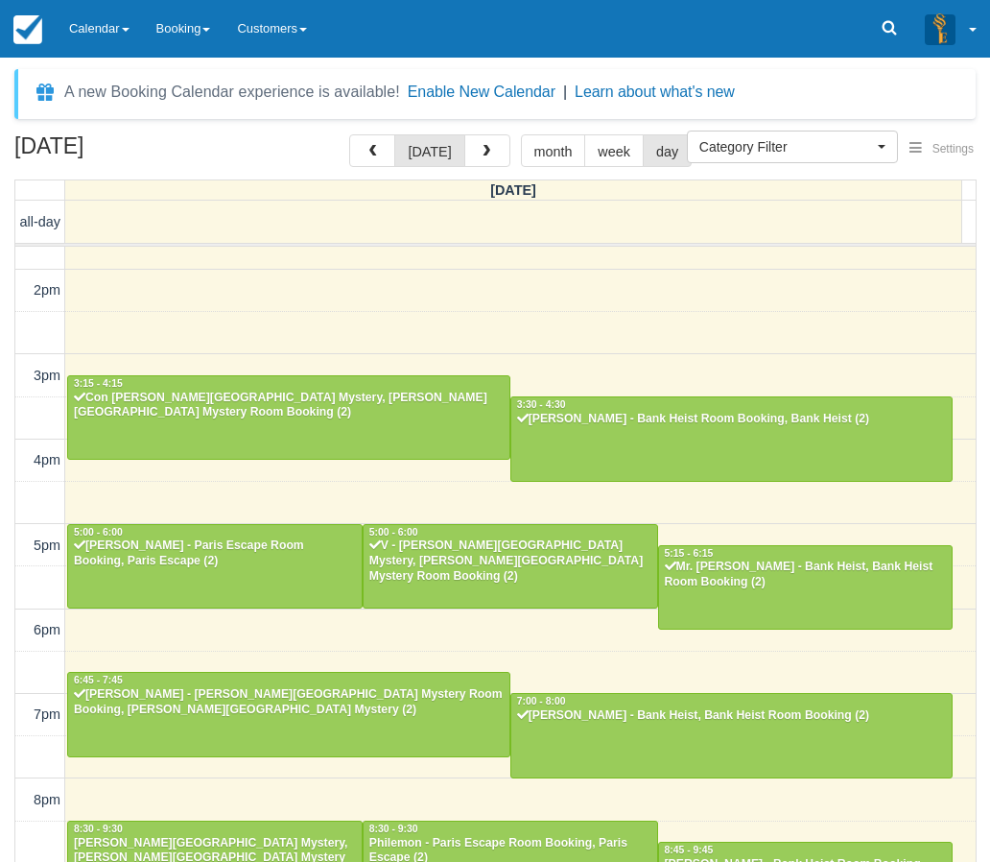
scroll to position [388, 0]
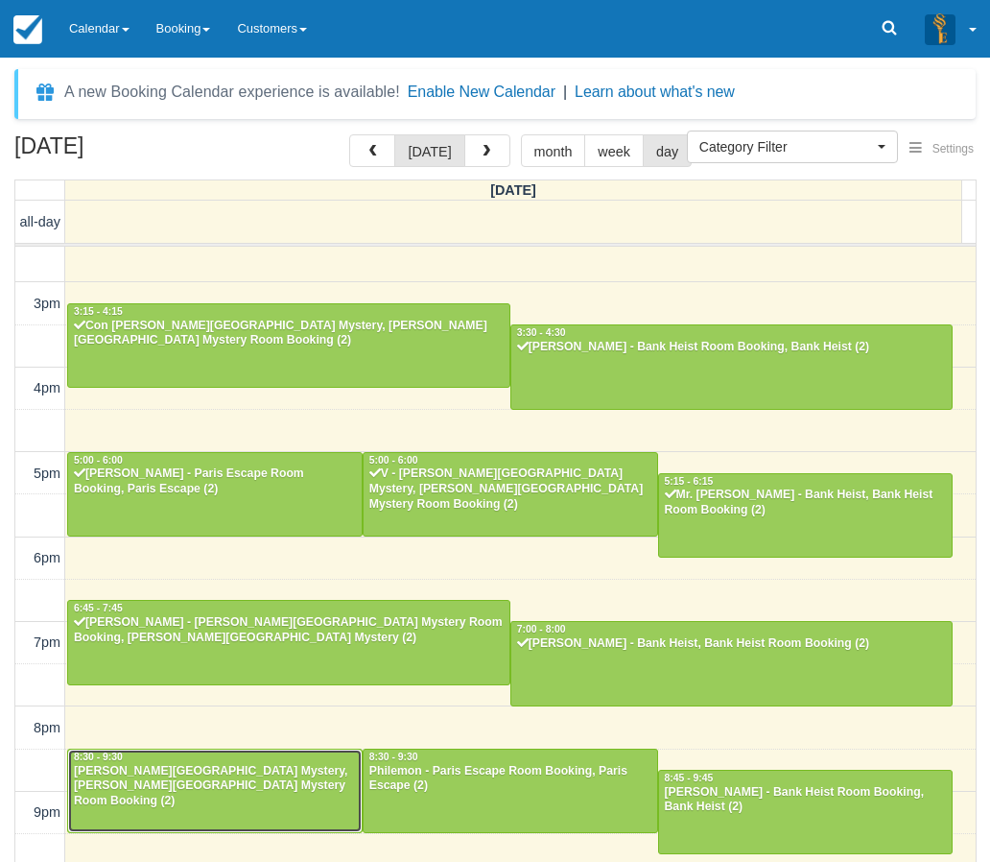
click at [233, 800] on div at bounding box center [215, 791] width 294 height 83
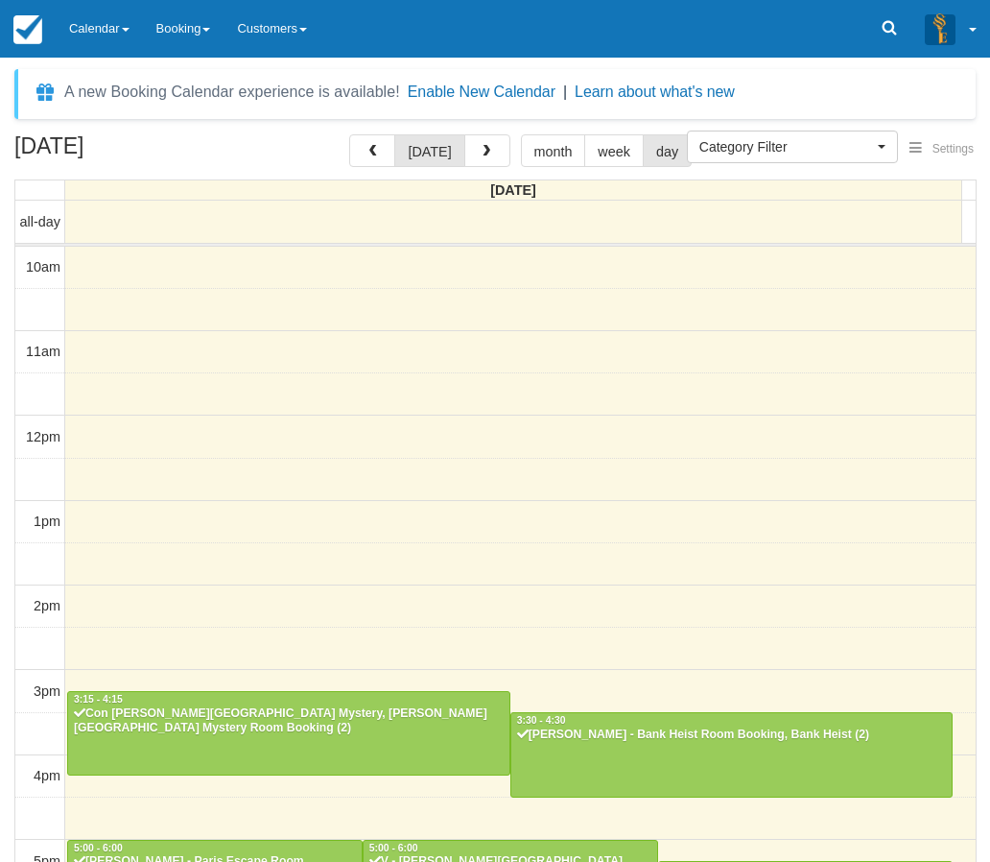
select select
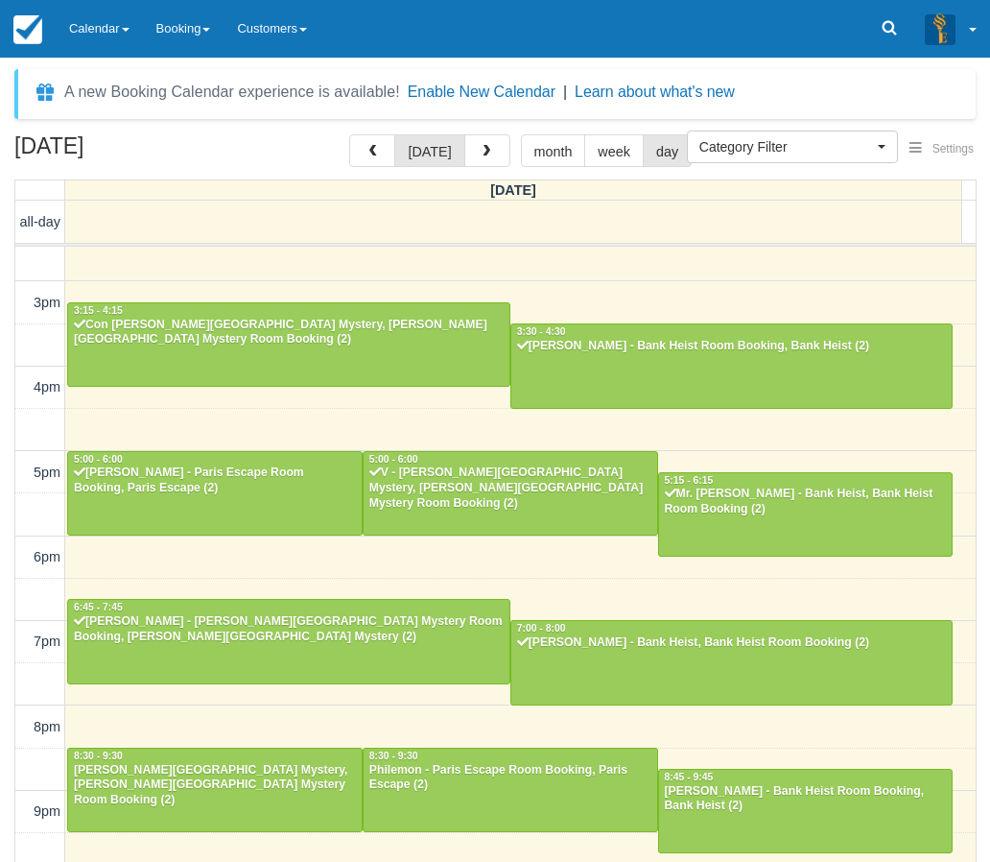
click at [731, 751] on div "10am 11am 12pm 1pm 2pm 3pm 4pm 5pm 6pm 7pm 8pm 9pm 10pm 3:15 - 4:15 Con [PERSON…" at bounding box center [495, 388] width 961 height 1060
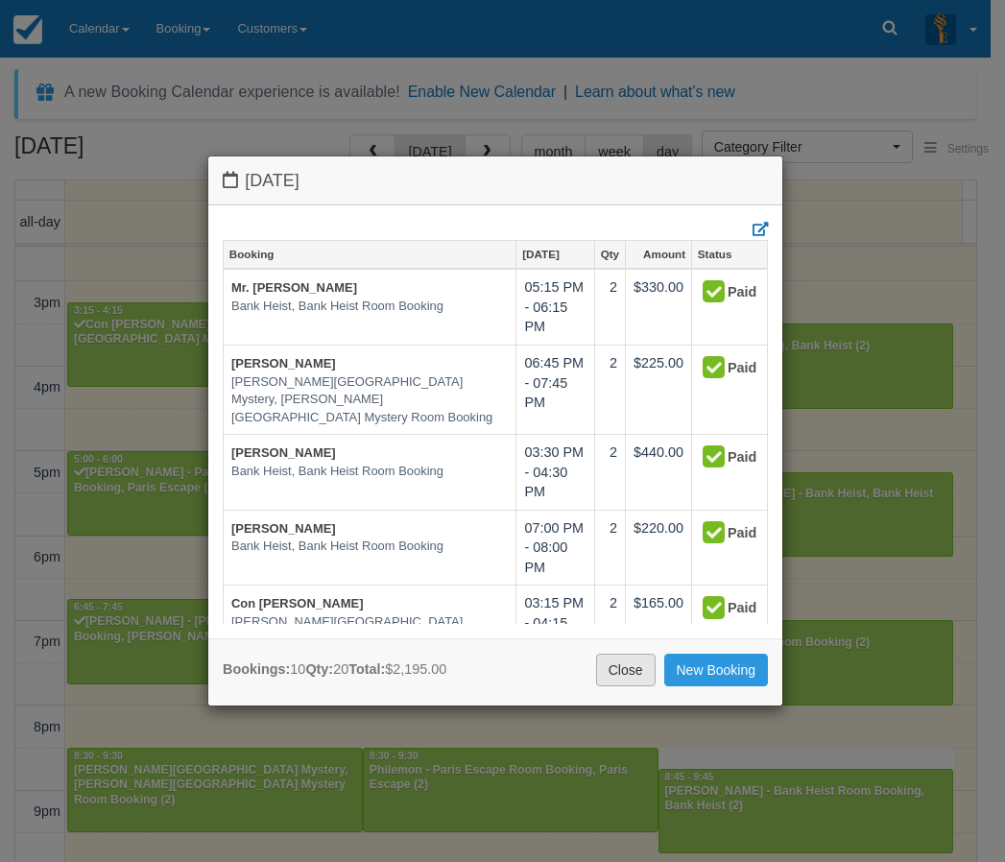
click at [628, 671] on link "Close" at bounding box center [626, 670] width 60 height 33
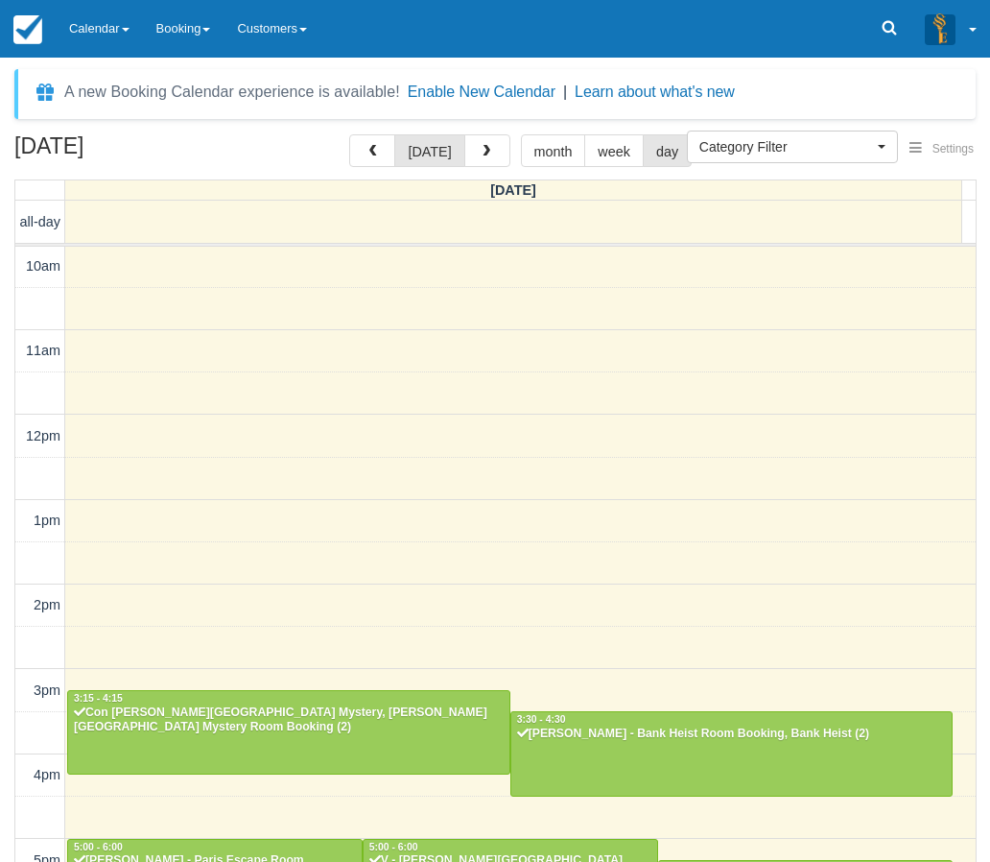
scroll to position [0, 0]
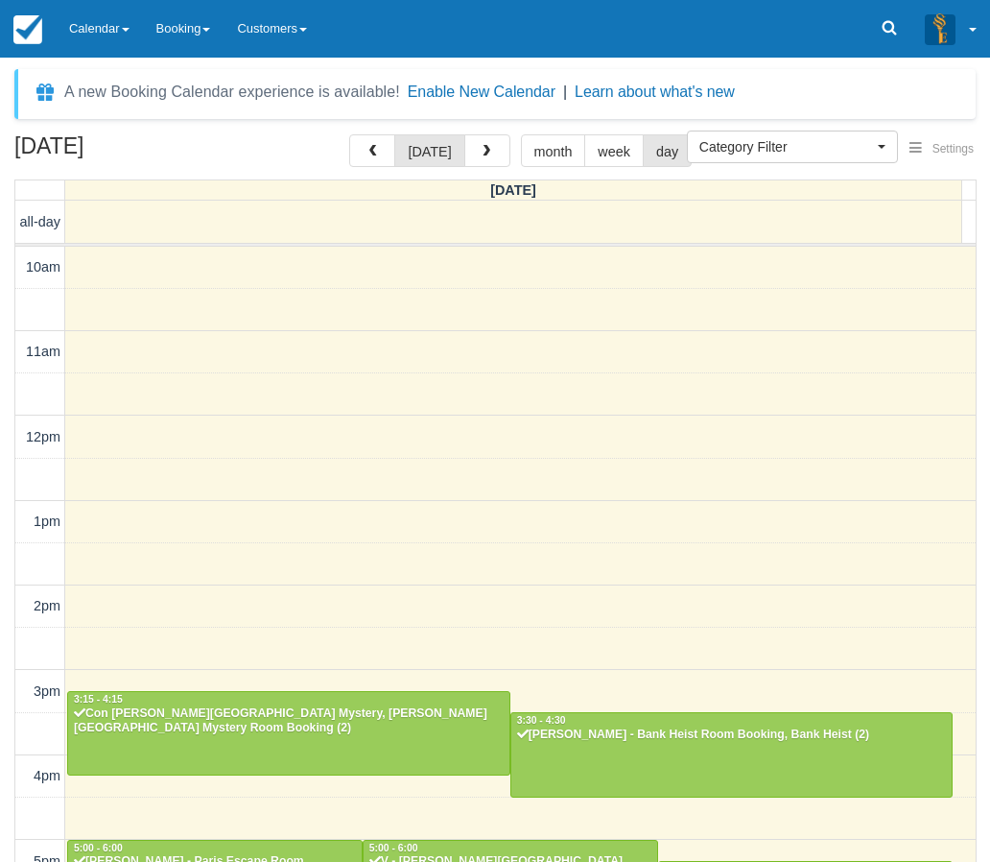
click at [8, 319] on div "[DATE] [DATE] month week day [DATE] all-day 10am 11am 12pm 1pm 2pm 3pm 4pm 5pm …" at bounding box center [495, 526] width 990 height 784
click at [10, 555] on div "[DATE] [DATE] month week day [DATE] all-day 10am 11am 12pm 1pm 2pm 3pm 4pm 5pm …" at bounding box center [495, 526] width 990 height 784
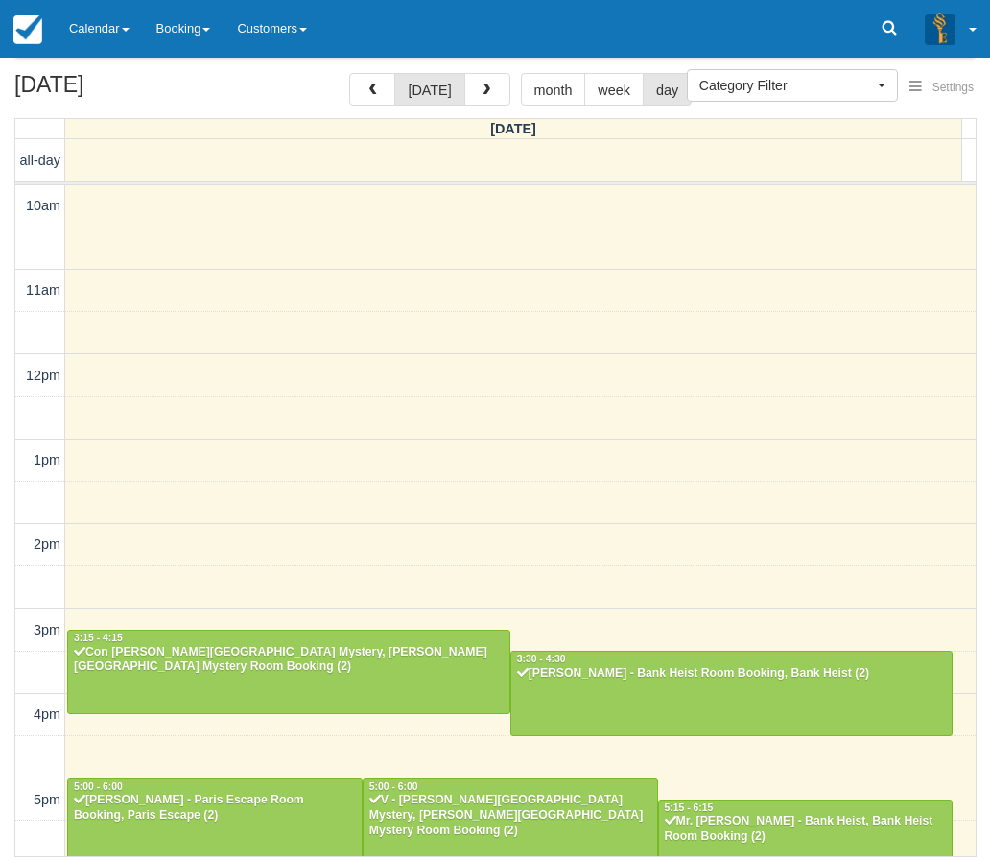
click at [613, 575] on div "10am 11am 12pm 1pm 2pm 3pm 4pm 5pm 6pm 7pm 8pm 9pm 10pm 3:15 - 4:15 Con [PERSON…" at bounding box center [495, 715] width 961 height 1060
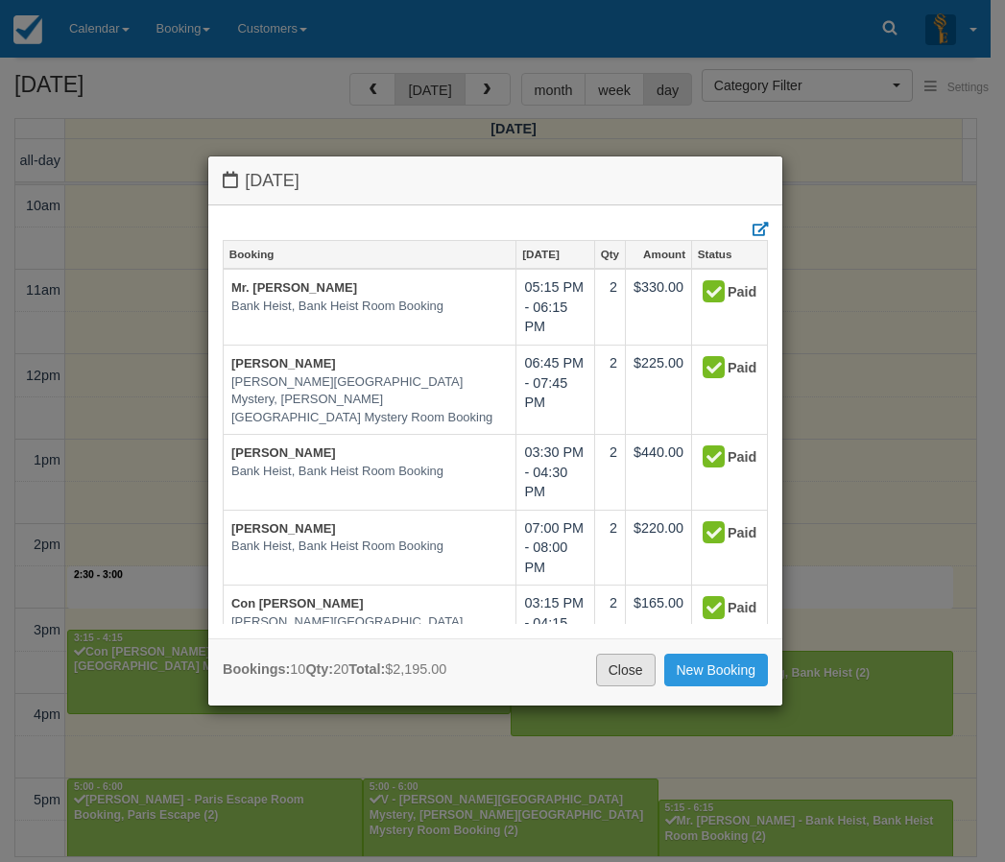
click at [608, 663] on link "Close" at bounding box center [626, 670] width 60 height 33
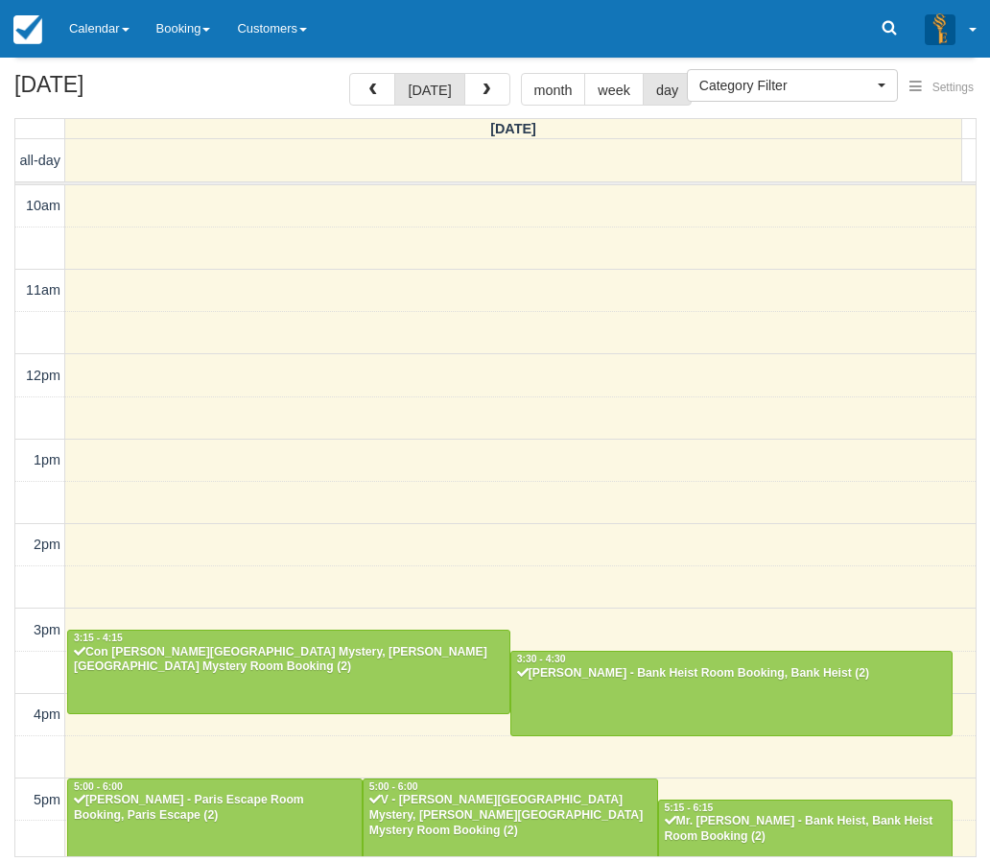
click at [8, 429] on div "[DATE] [DATE] month week day [DATE] all-day 10am 11am 12pm 1pm 2pm 3pm 4pm 5pm …" at bounding box center [495, 465] width 990 height 784
